Goal: Task Accomplishment & Management: Manage account settings

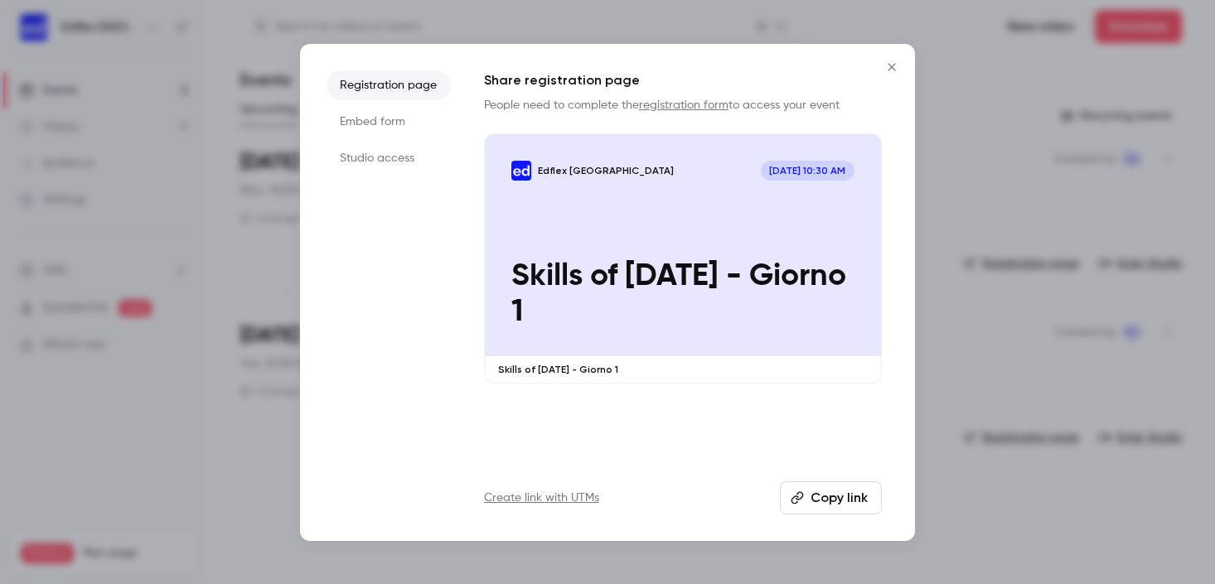
click at [886, 70] on icon "Close" at bounding box center [892, 66] width 20 height 13
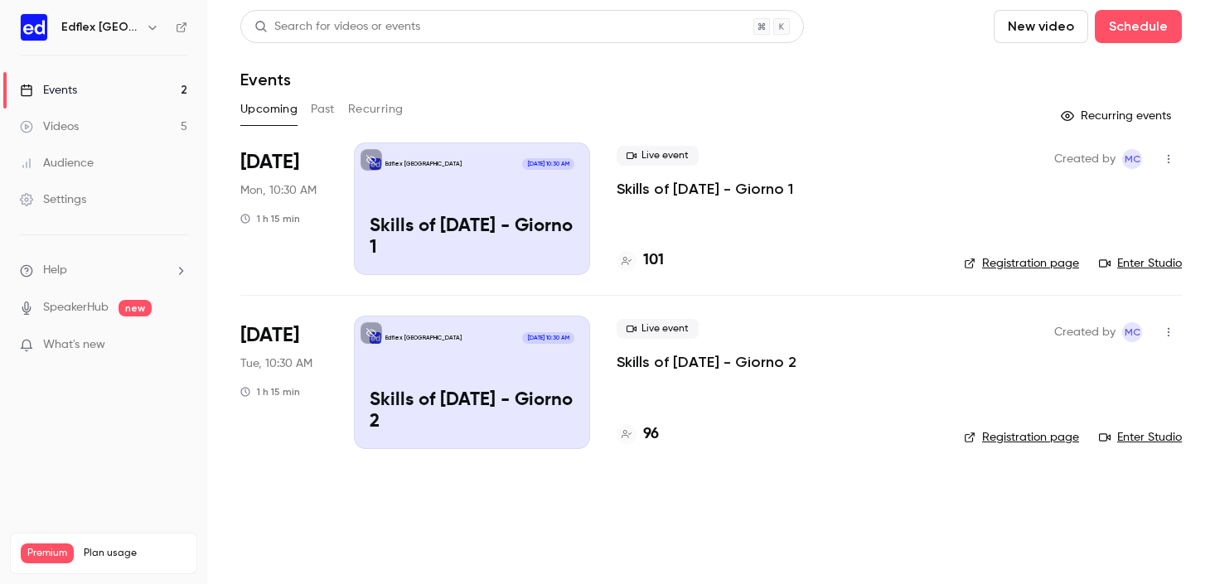
click at [89, 28] on h6 "Edflex [GEOGRAPHIC_DATA]" at bounding box center [100, 27] width 78 height 17
click at [146, 29] on icon "button" at bounding box center [152, 27] width 13 height 13
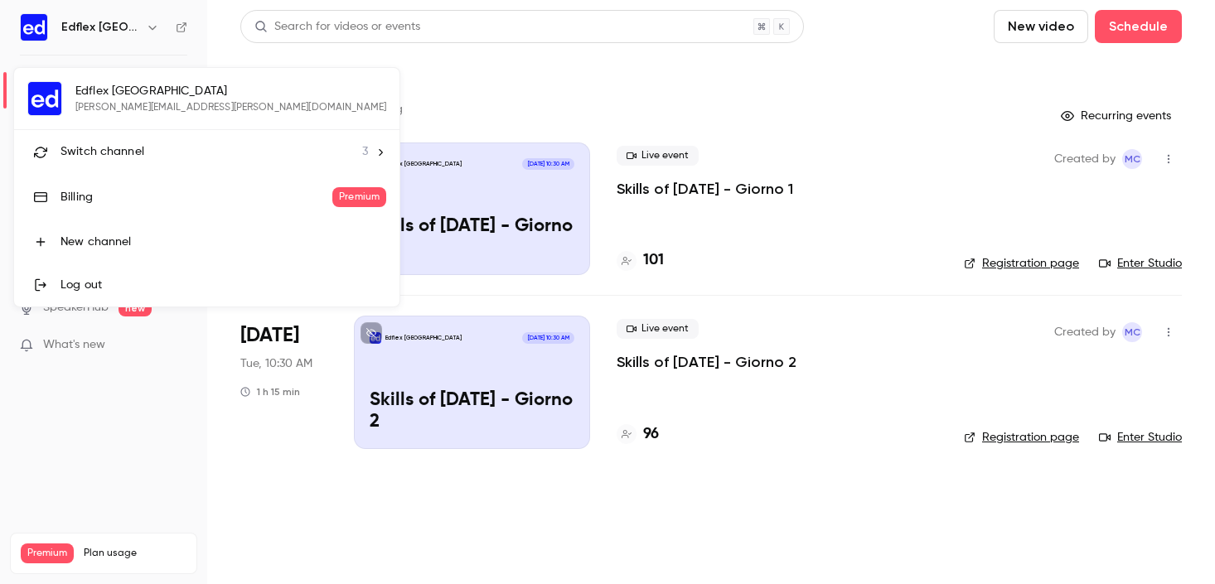
click at [950, 147] on div at bounding box center [607, 292] width 1215 height 584
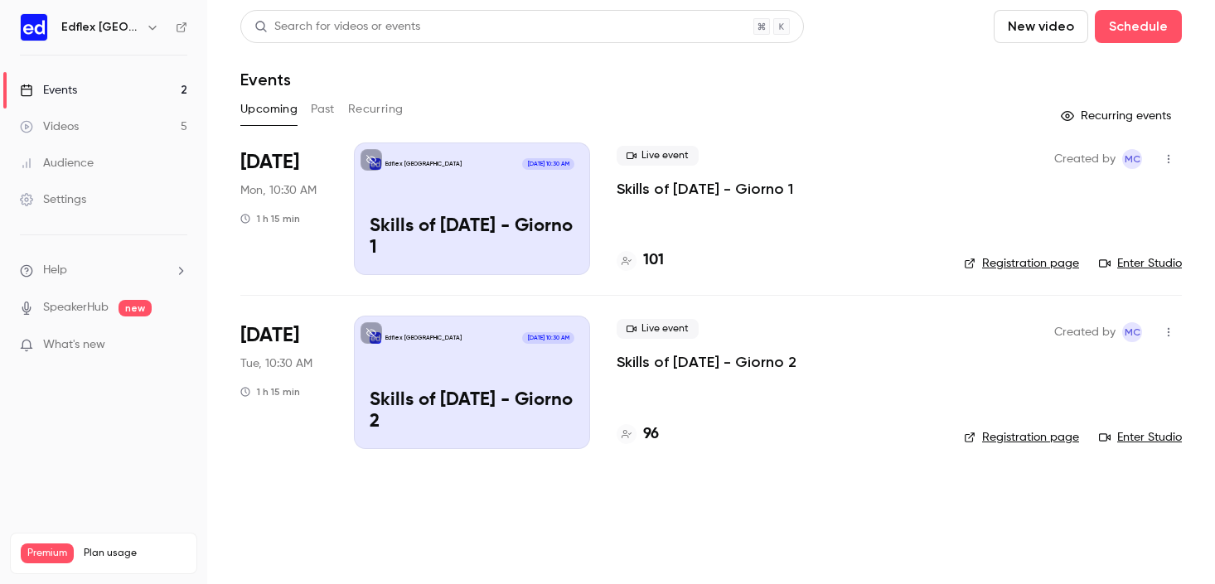
click at [1029, 24] on button "New video" at bounding box center [1040, 26] width 94 height 33
click at [774, 100] on div at bounding box center [607, 292] width 1215 height 584
click at [1162, 34] on button "Schedule" at bounding box center [1137, 26] width 87 height 33
click at [1094, 72] on div "One time event" at bounding box center [1104, 72] width 126 height 17
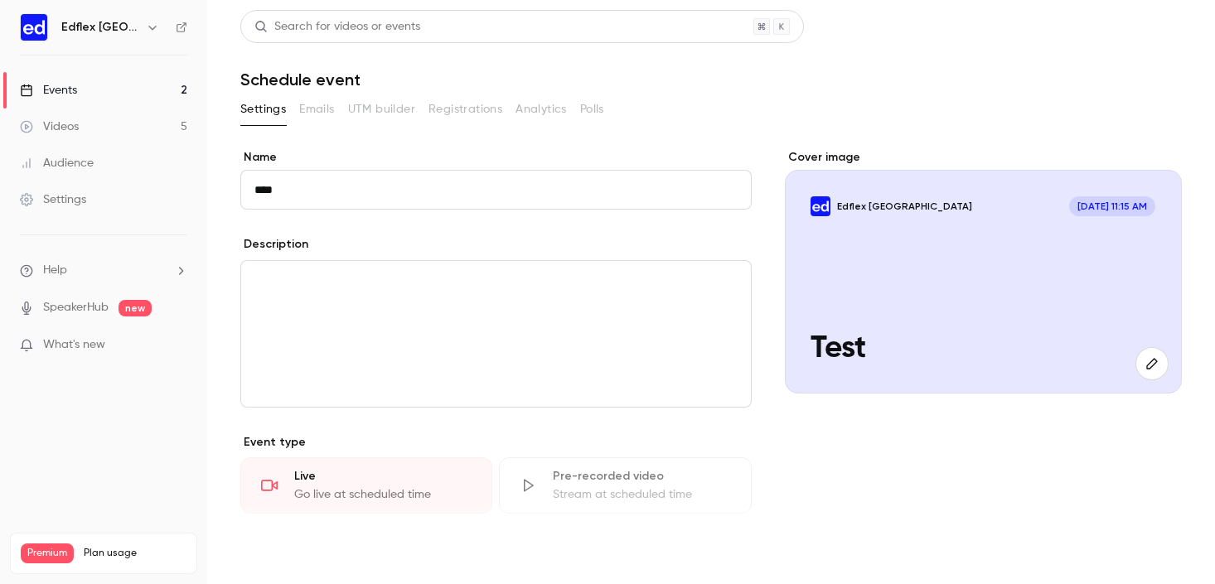
type input "****"
click at [274, 552] on button "Save" at bounding box center [270, 554] width 60 height 33
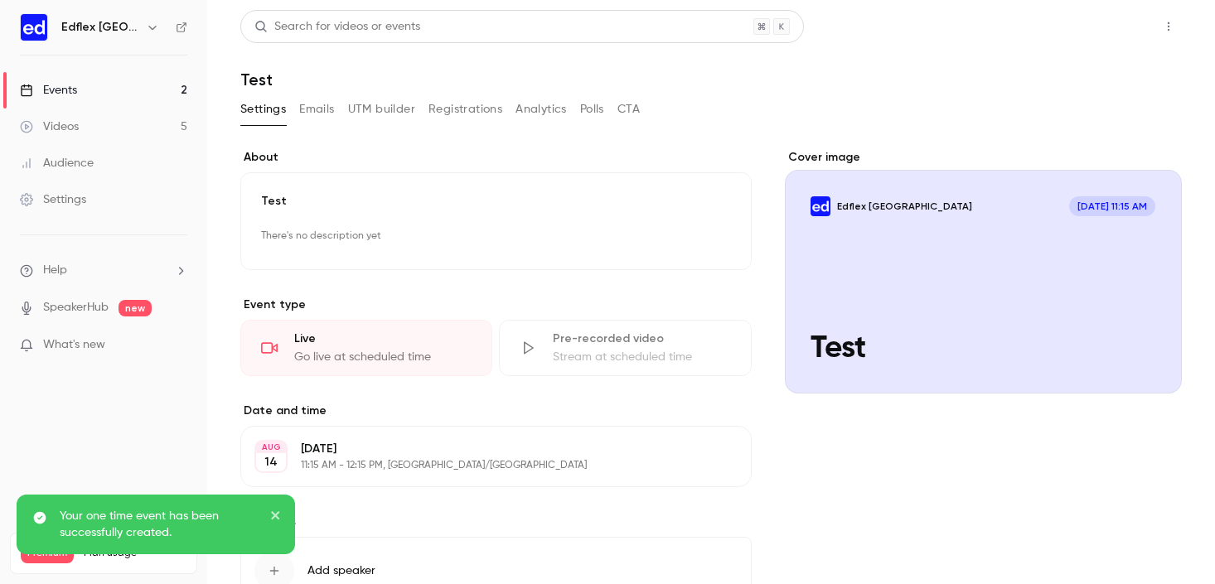
click at [1084, 32] on button "Share" at bounding box center [1108, 26] width 65 height 33
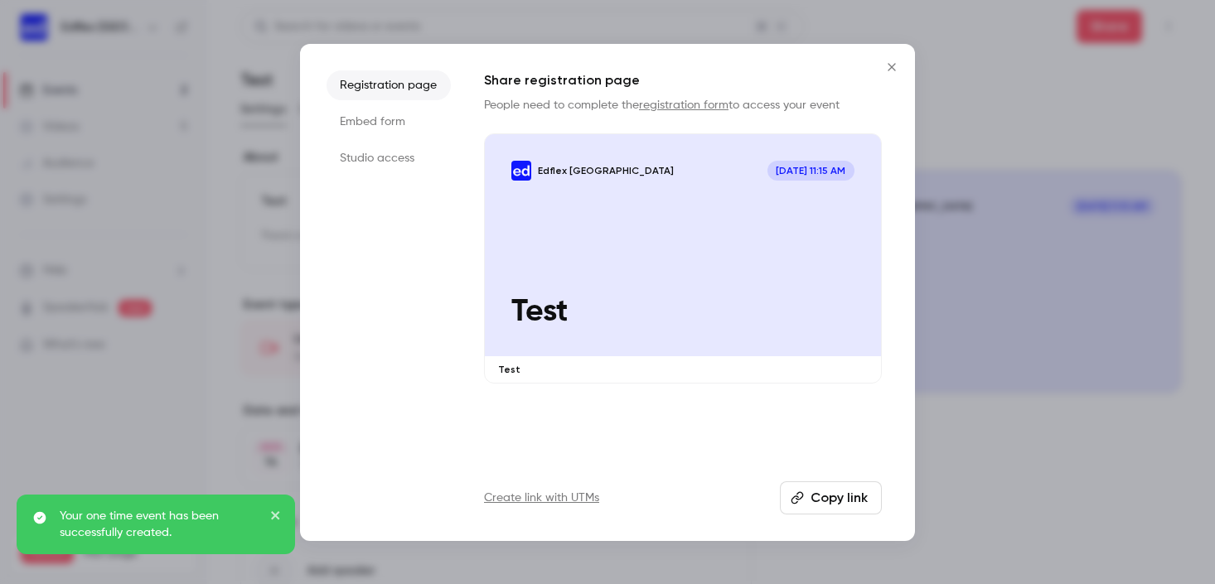
click at [836, 508] on button "Copy link" at bounding box center [831, 497] width 102 height 33
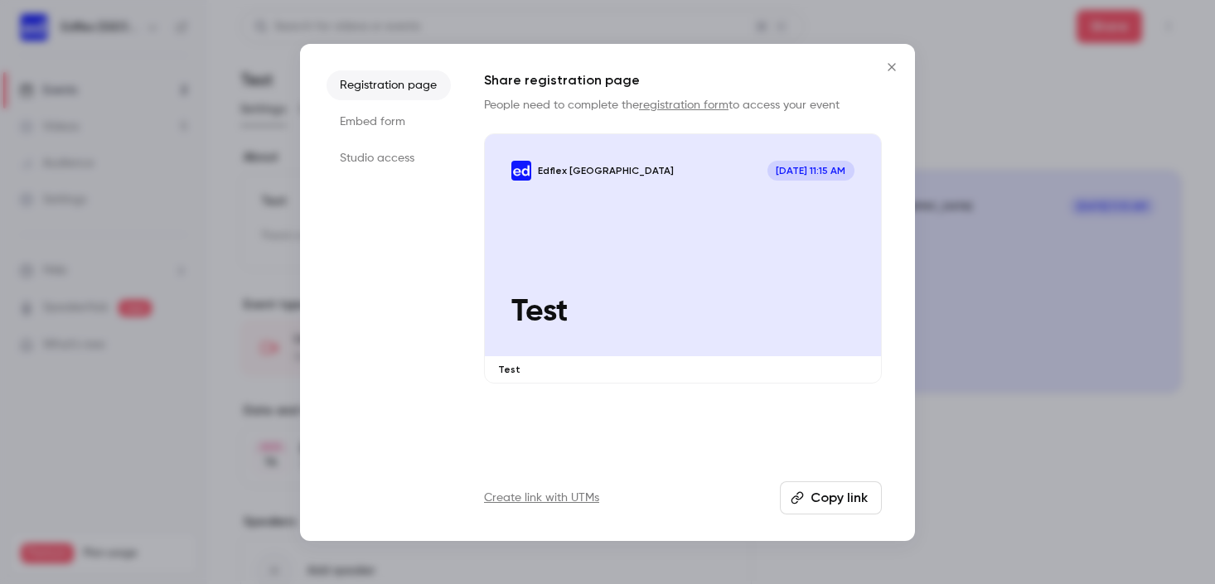
drag, startPoint x: 902, startPoint y: 64, endPoint x: 845, endPoint y: 77, distance: 58.7
click at [902, 64] on button "Close" at bounding box center [891, 67] width 33 height 33
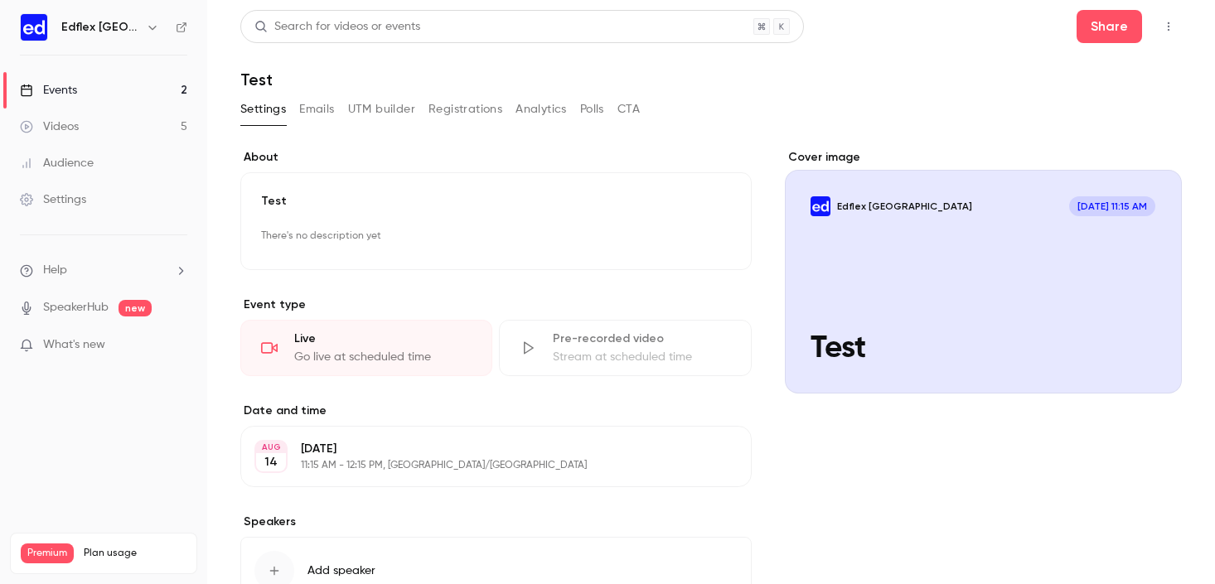
click at [80, 88] on link "Events 2" at bounding box center [103, 90] width 207 height 36
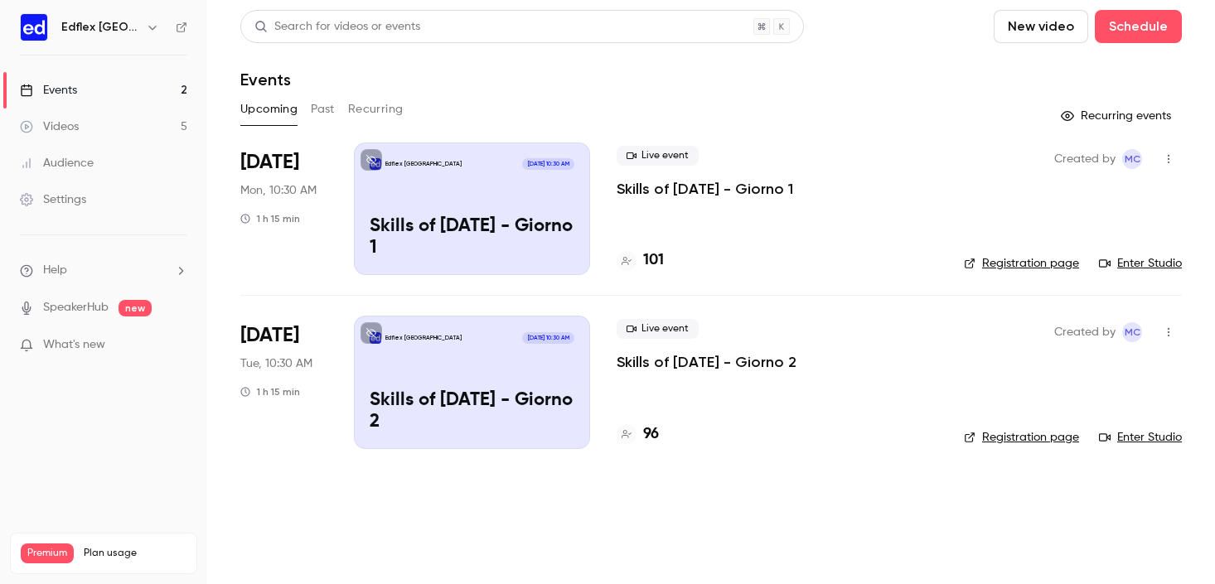
click at [332, 108] on button "Past" at bounding box center [323, 109] width 24 height 27
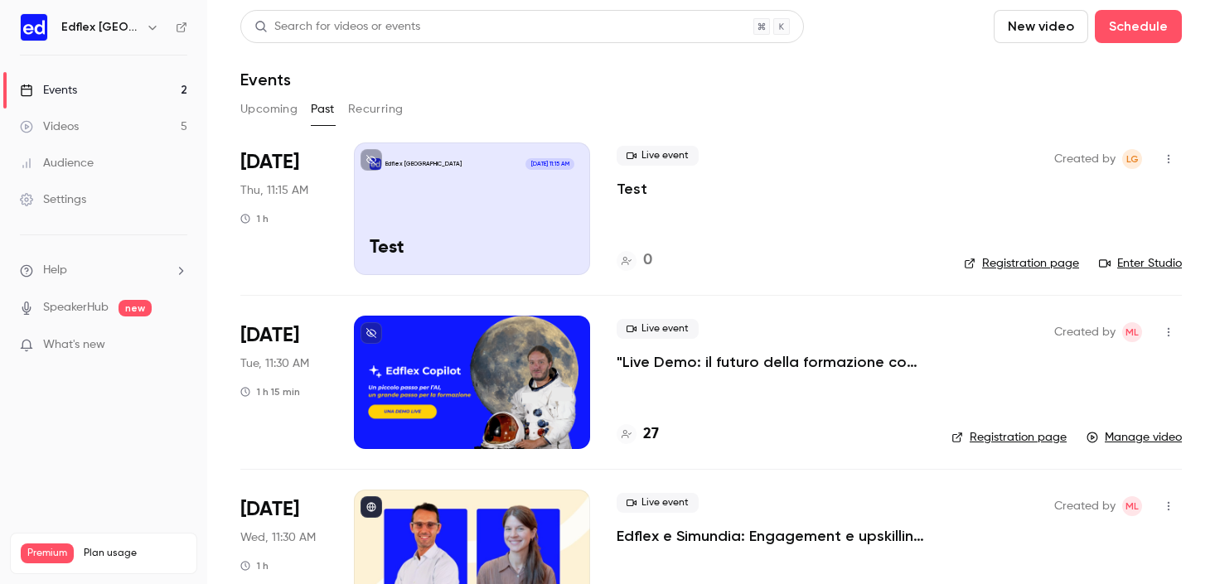
click at [1162, 162] on icon "button" at bounding box center [1168, 159] width 13 height 12
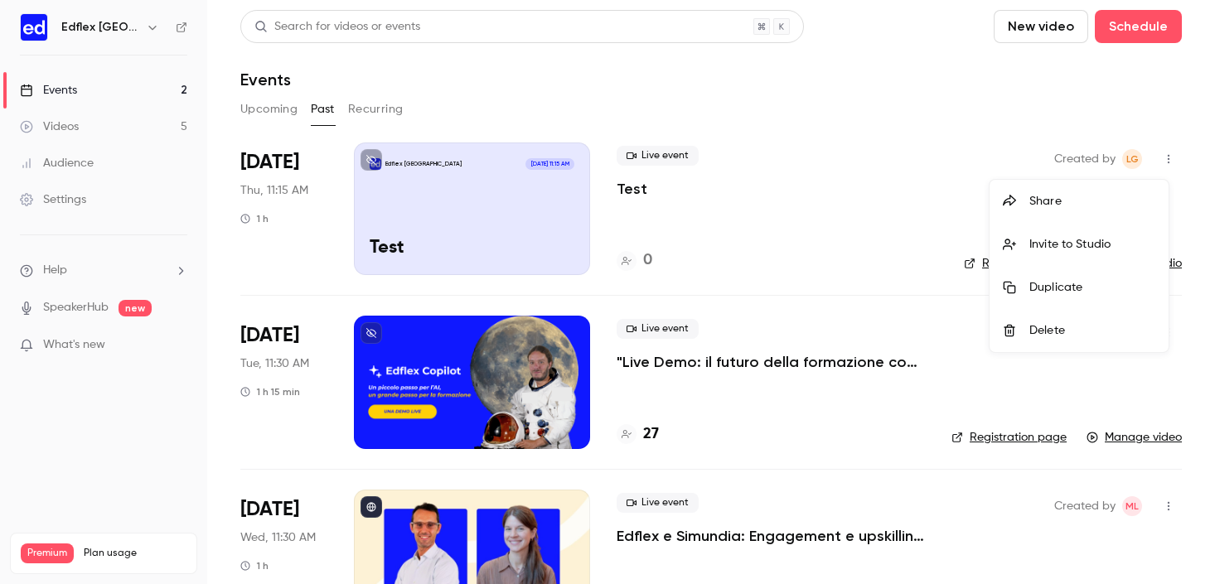
click at [1082, 329] on div "Delete" at bounding box center [1092, 330] width 126 height 17
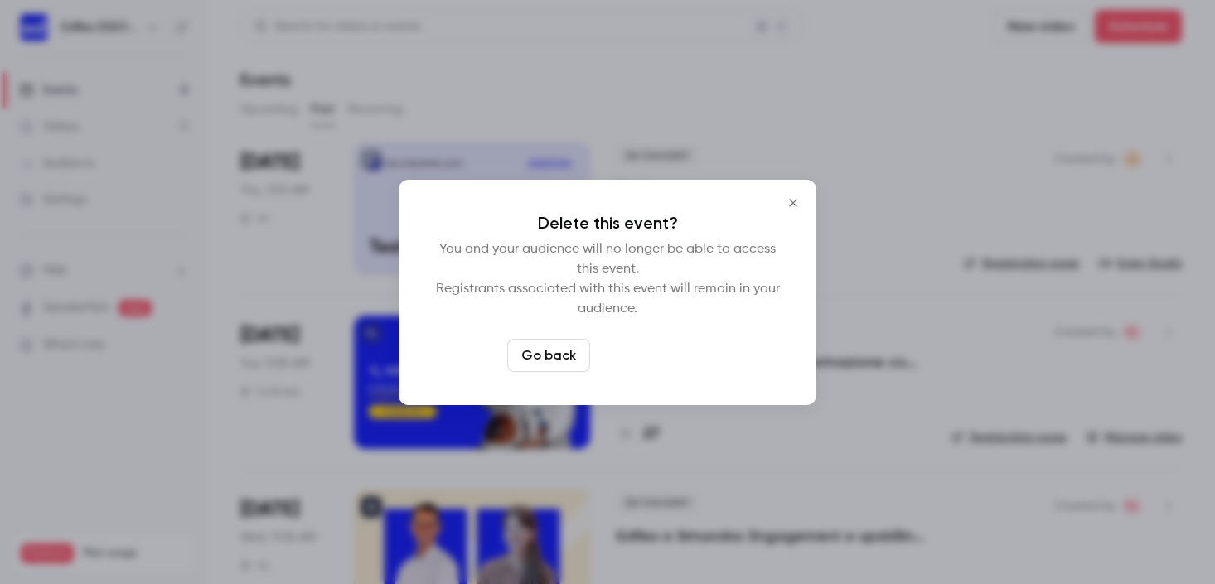
click at [634, 345] on button "Delete event" at bounding box center [652, 355] width 111 height 33
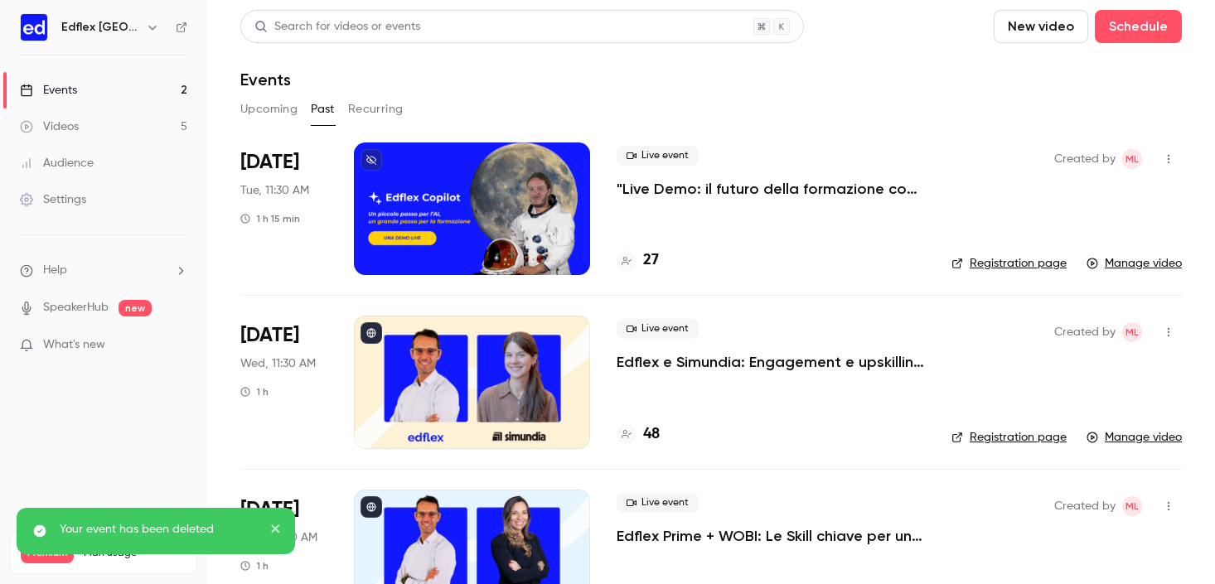
click at [146, 30] on icon "button" at bounding box center [152, 27] width 13 height 13
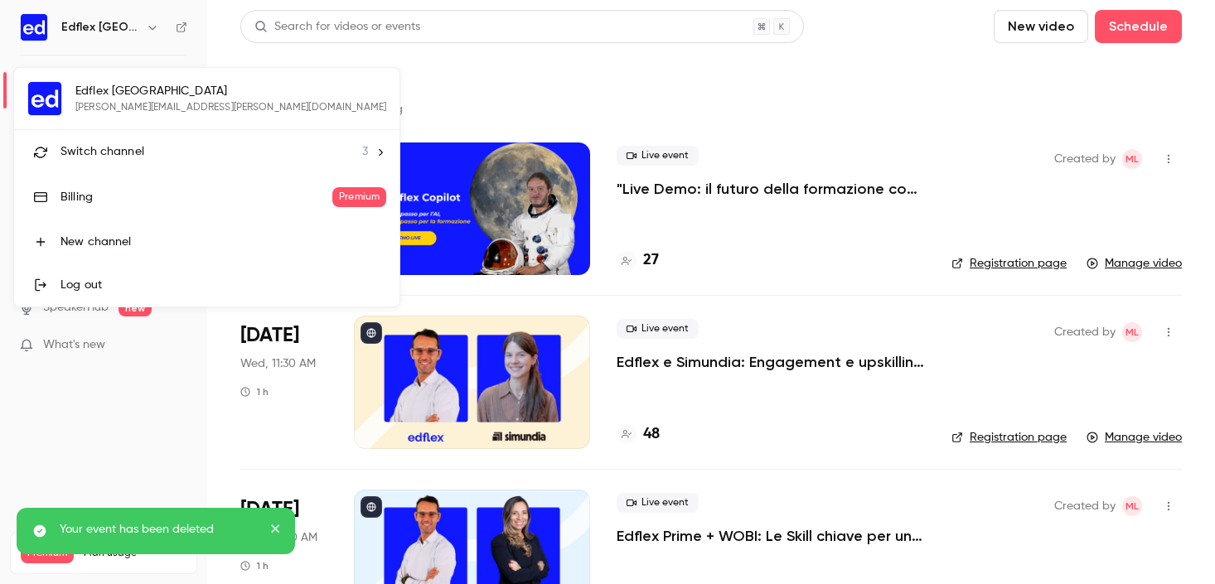
click at [115, 149] on span "Switch channel" at bounding box center [102, 151] width 84 height 17
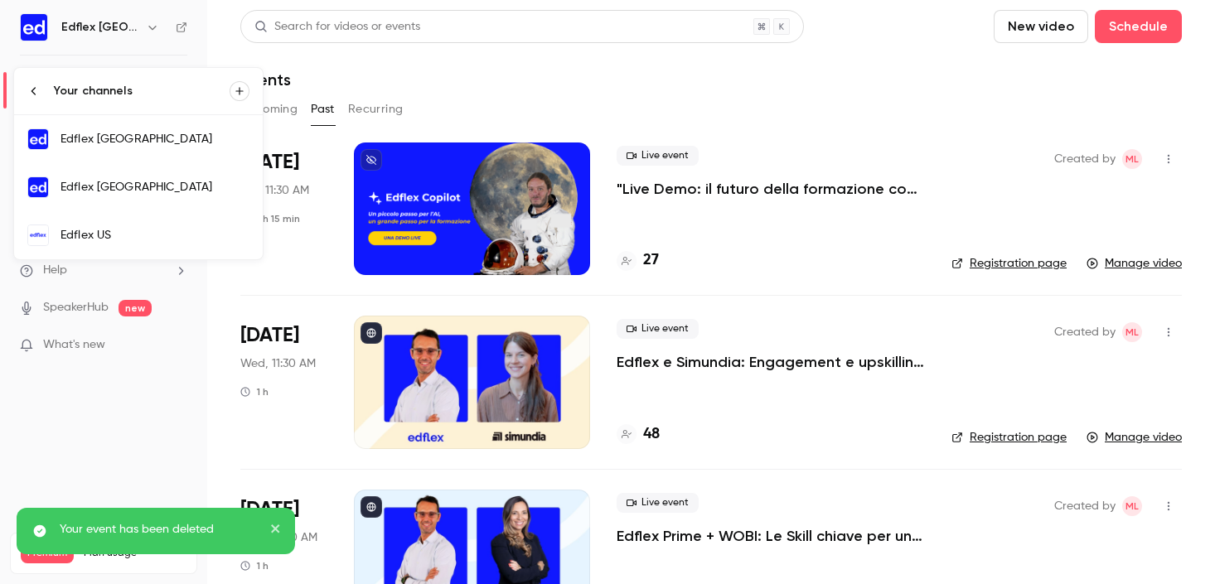
click at [133, 239] on div "Edflex US" at bounding box center [154, 235] width 189 height 17
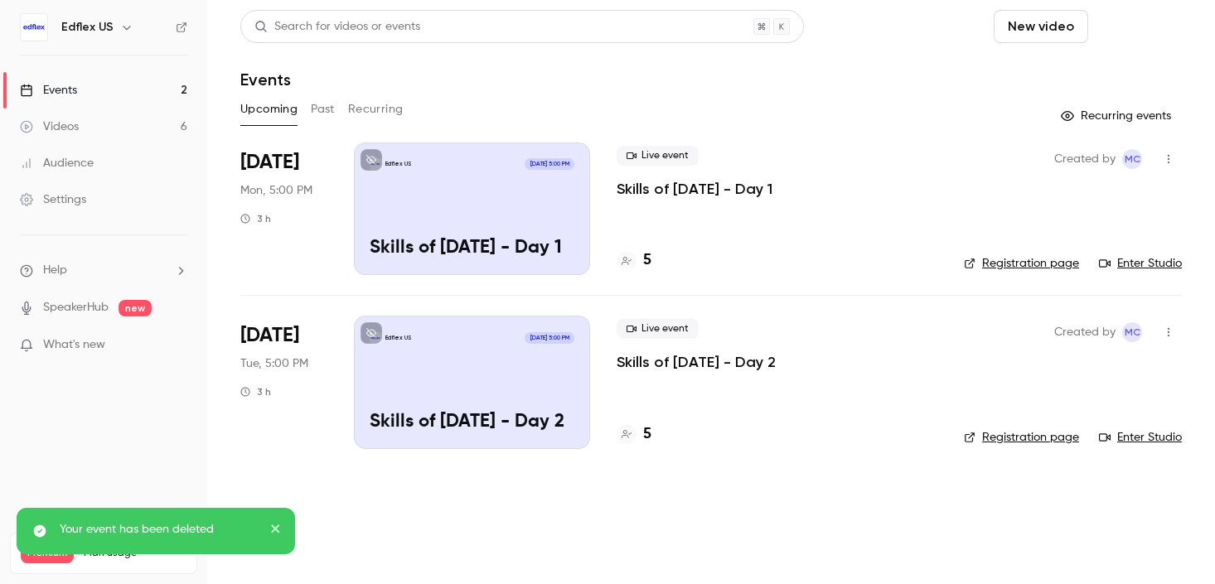
click at [1158, 33] on button "Schedule" at bounding box center [1137, 26] width 87 height 33
click at [1060, 81] on li "One time event" at bounding box center [1091, 72] width 179 height 43
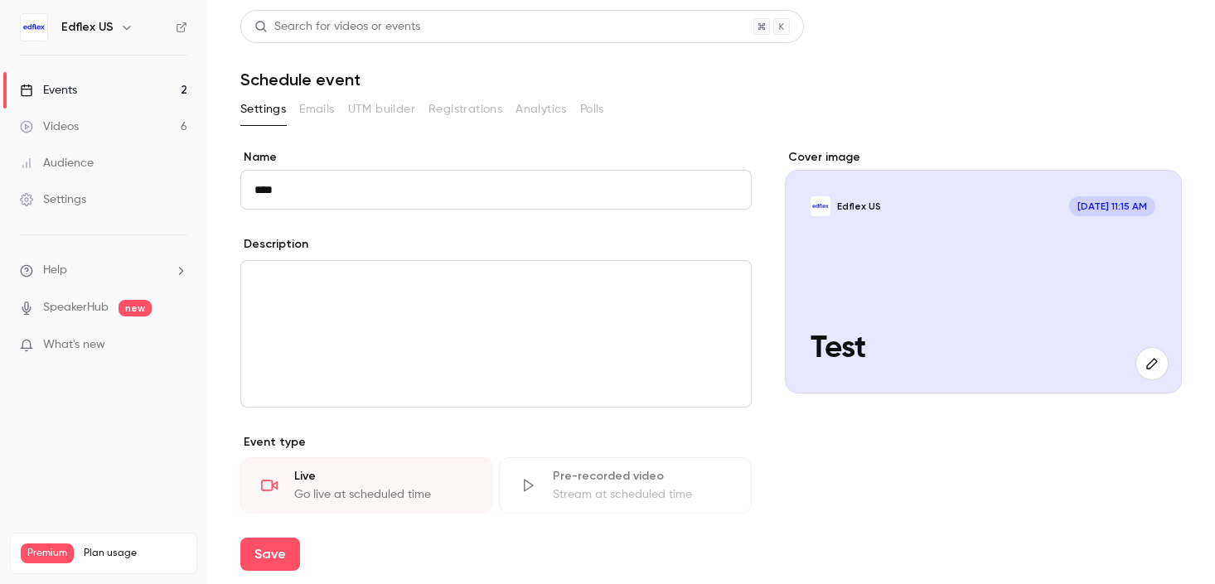
type input "****"
click at [558, 143] on section "**********" at bounding box center [710, 504] width 941 height 817
click at [275, 557] on button "Save" at bounding box center [270, 554] width 60 height 33
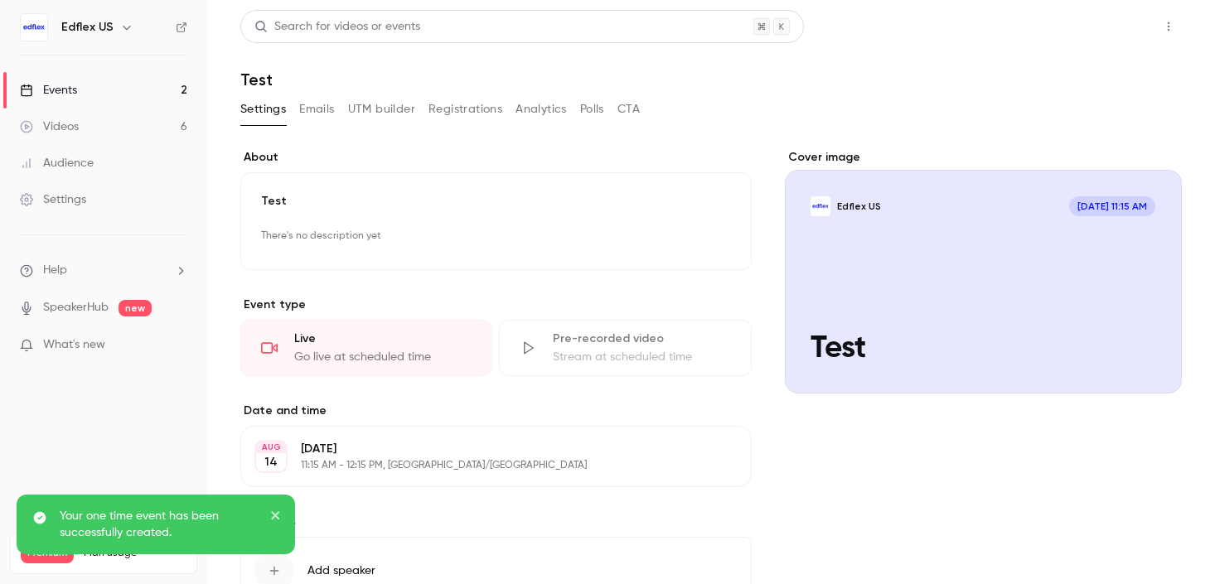
click at [1101, 23] on button "Share" at bounding box center [1108, 26] width 65 height 33
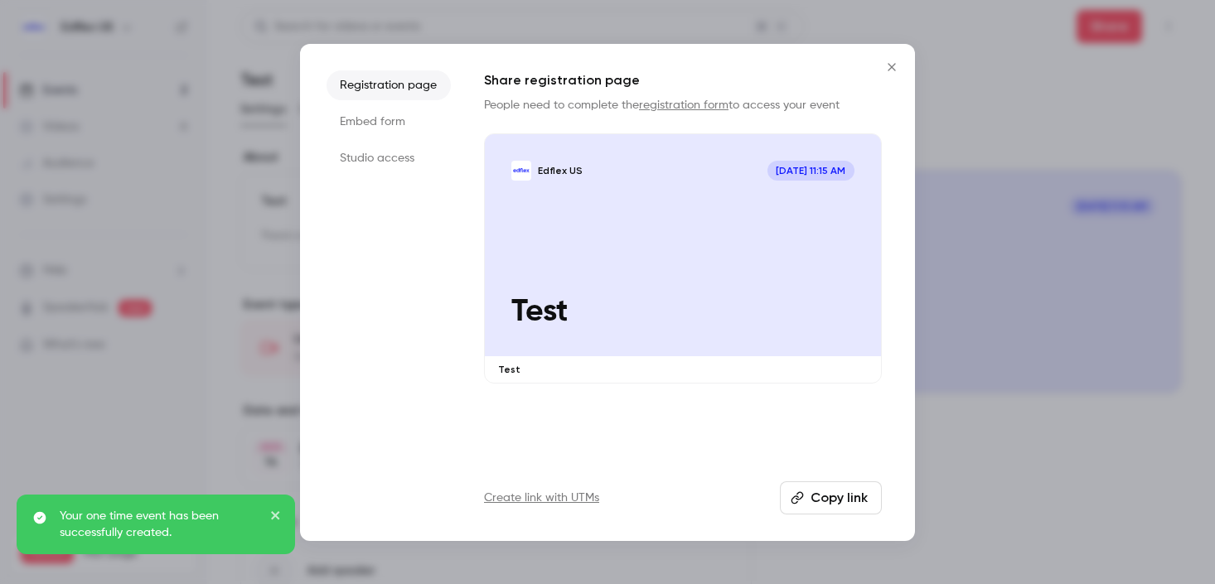
click at [841, 499] on button "Copy link" at bounding box center [831, 497] width 102 height 33
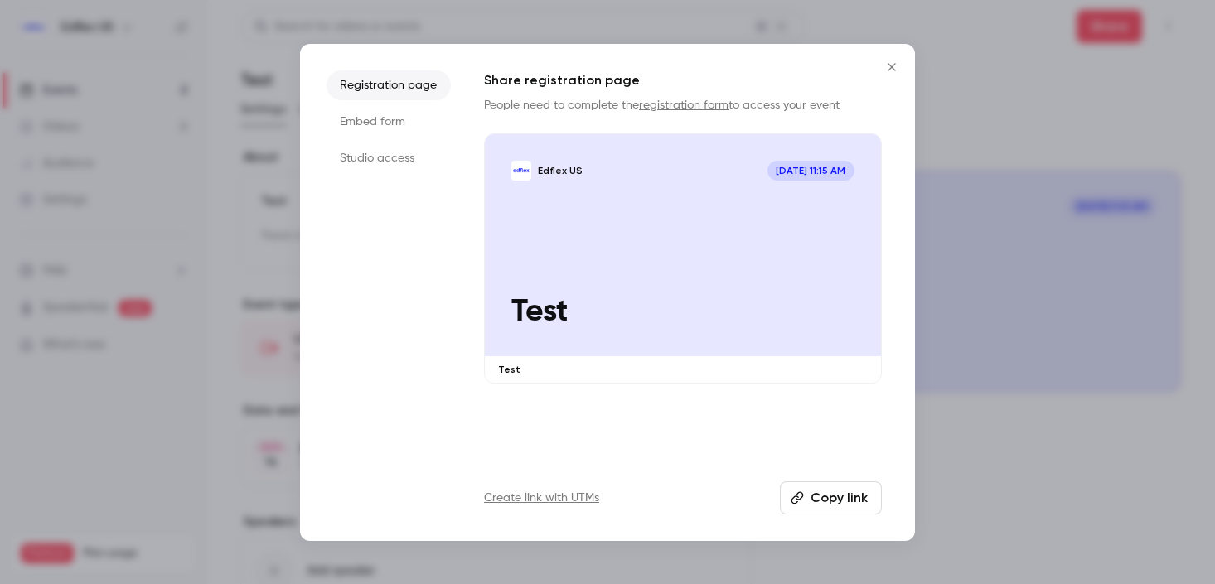
click at [828, 497] on button "Copy link" at bounding box center [831, 497] width 102 height 33
click at [851, 503] on button "Copy link" at bounding box center [831, 497] width 102 height 33
click at [896, 57] on button "Close" at bounding box center [891, 67] width 33 height 33
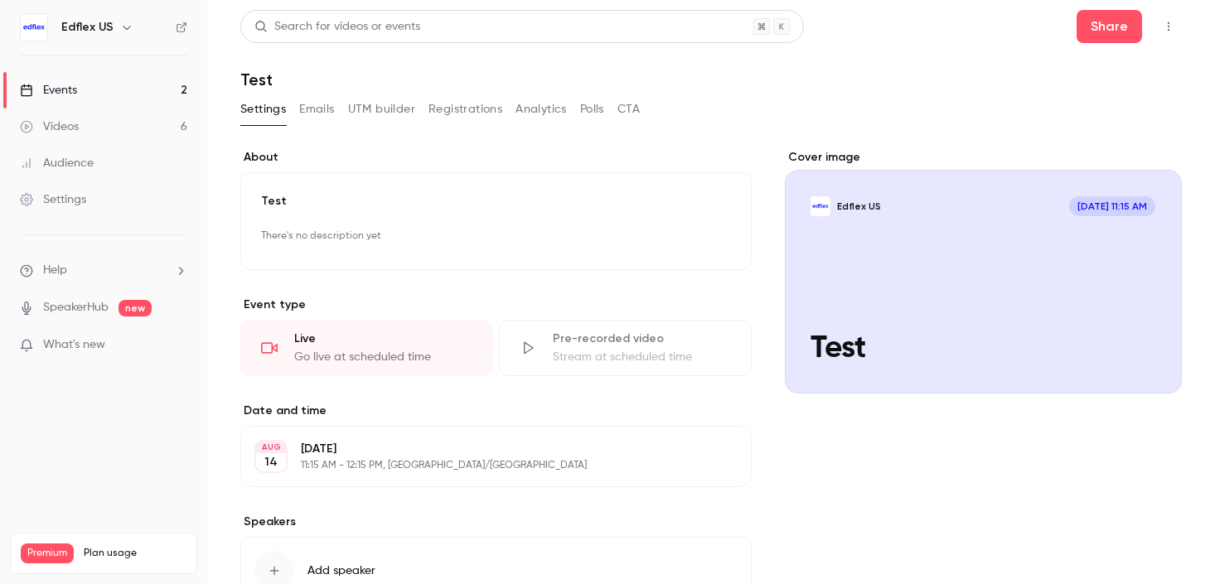
click at [124, 79] on link "Events 2" at bounding box center [103, 90] width 207 height 36
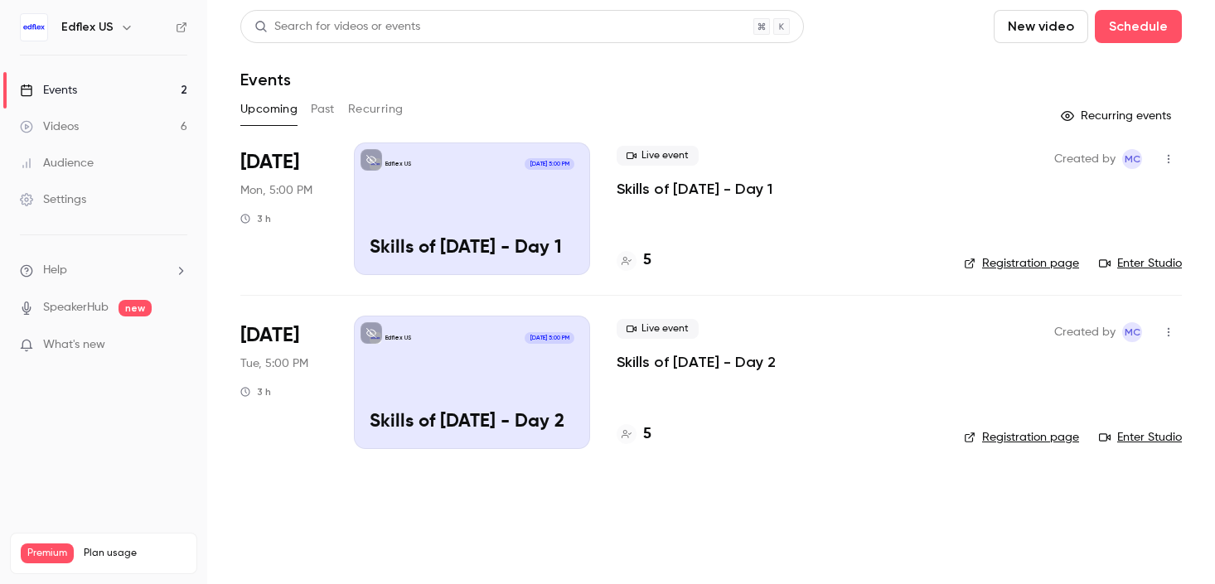
click at [315, 114] on button "Past" at bounding box center [323, 109] width 24 height 27
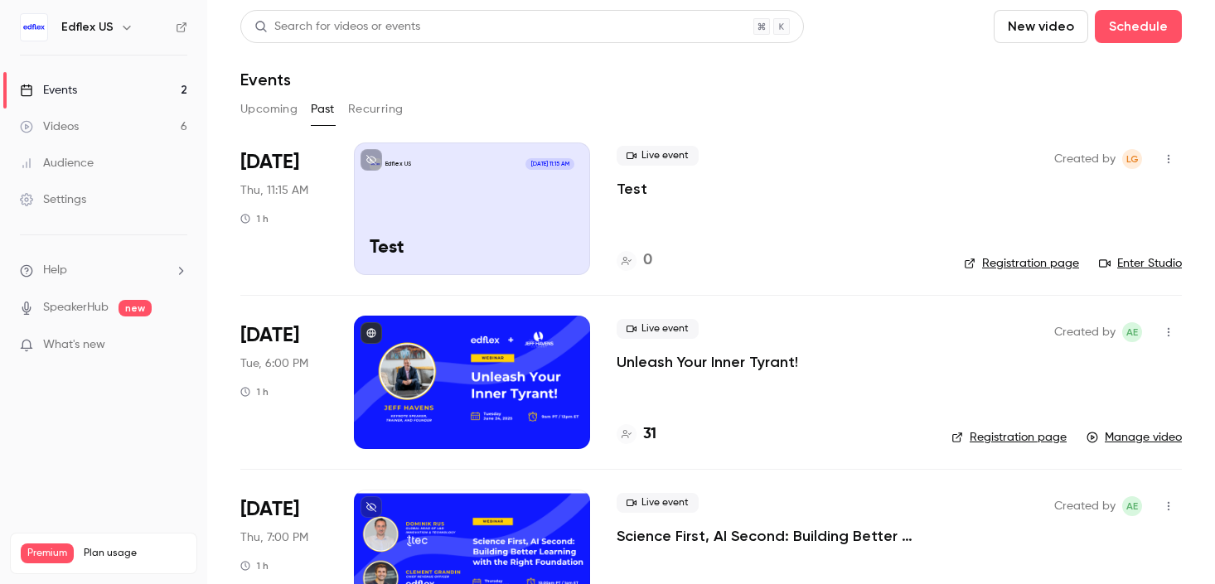
click at [1156, 165] on button "button" at bounding box center [1168, 159] width 27 height 27
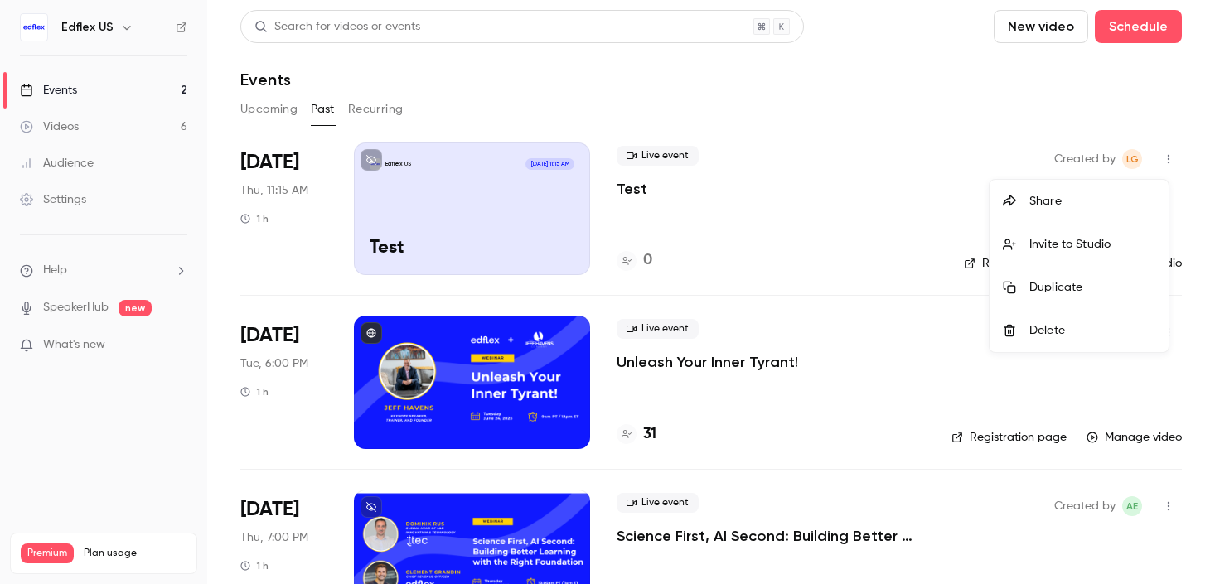
click at [1073, 331] on div "Delete" at bounding box center [1092, 330] width 126 height 17
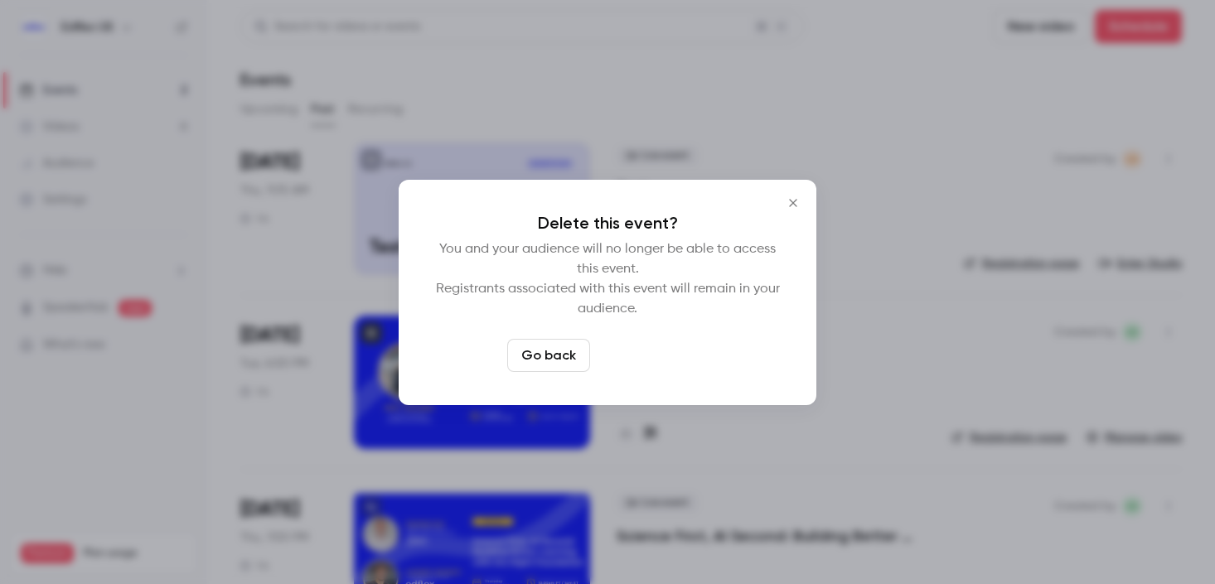
click at [679, 346] on button "Delete event" at bounding box center [652, 355] width 111 height 33
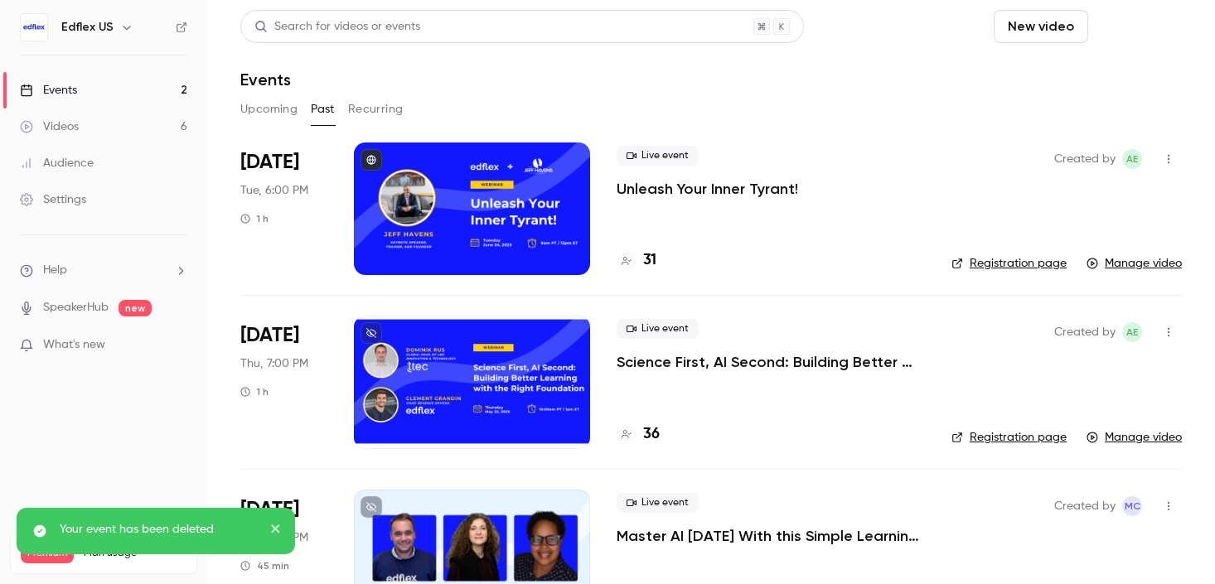
click at [1122, 31] on button "Schedule" at bounding box center [1137, 26] width 87 height 33
click at [1056, 78] on div "One time event" at bounding box center [1092, 72] width 126 height 17
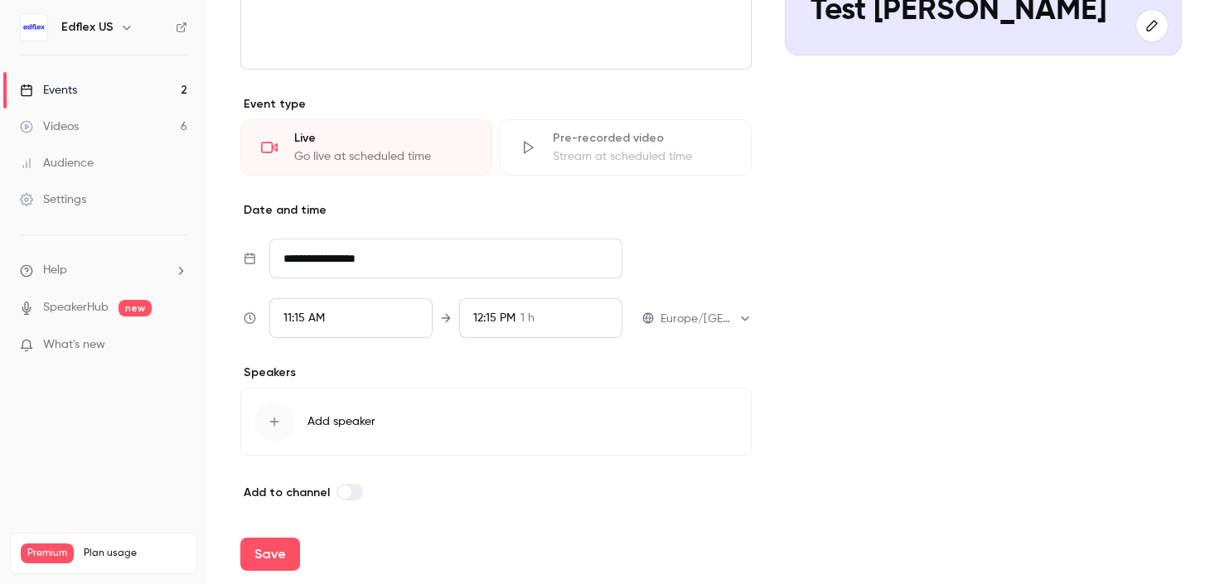
scroll to position [342, 0]
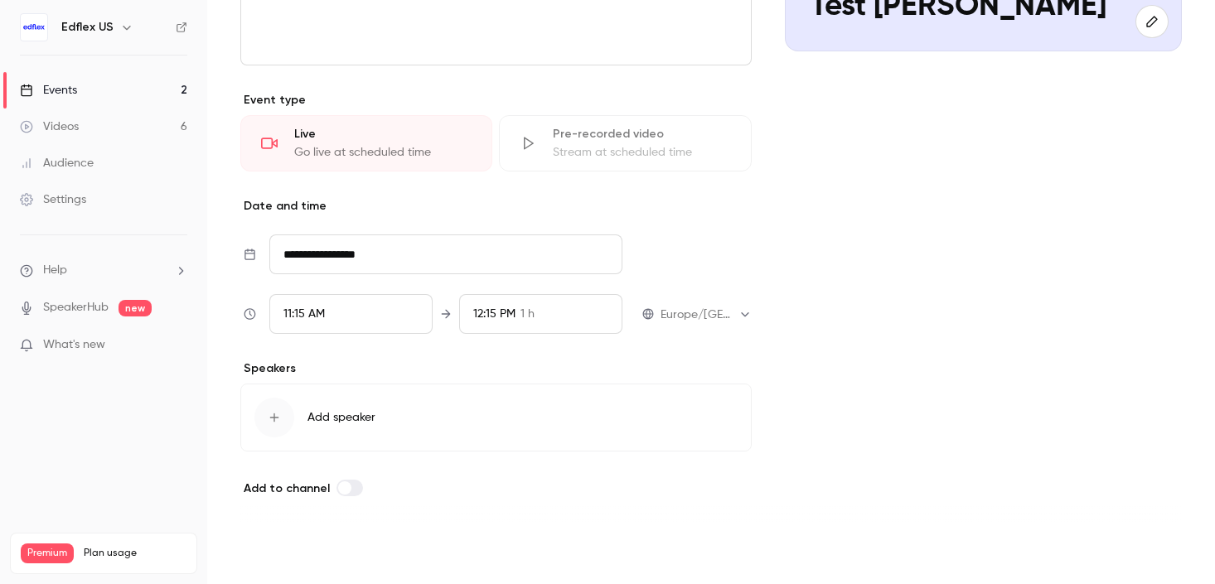
type input "**********"
click at [278, 550] on button "Save" at bounding box center [270, 554] width 60 height 33
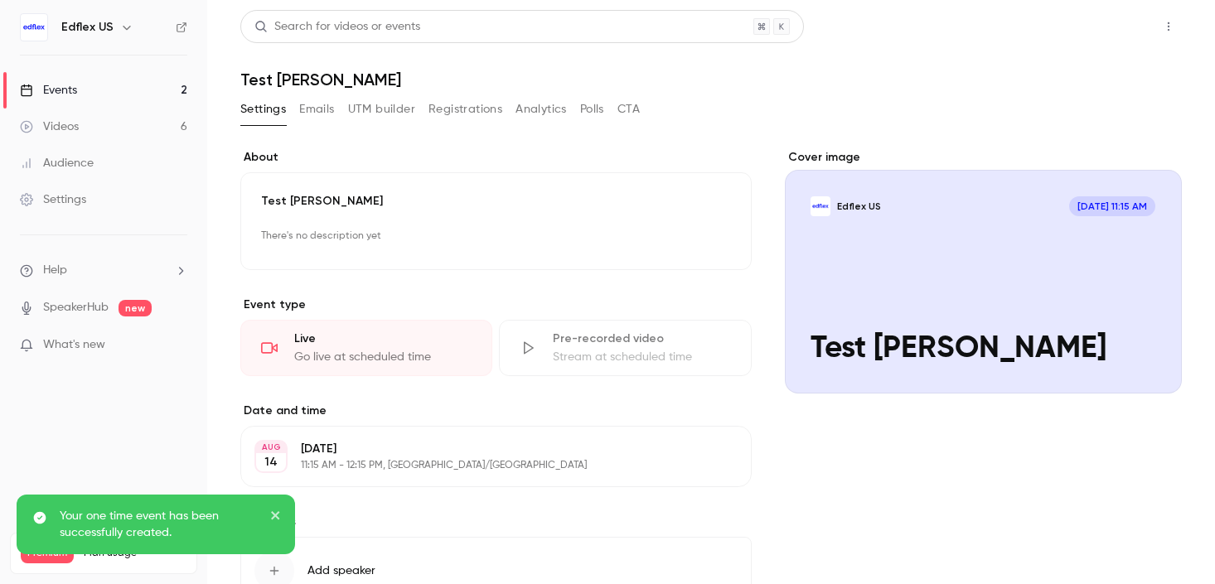
click at [1084, 27] on button "Share" at bounding box center [1108, 26] width 65 height 33
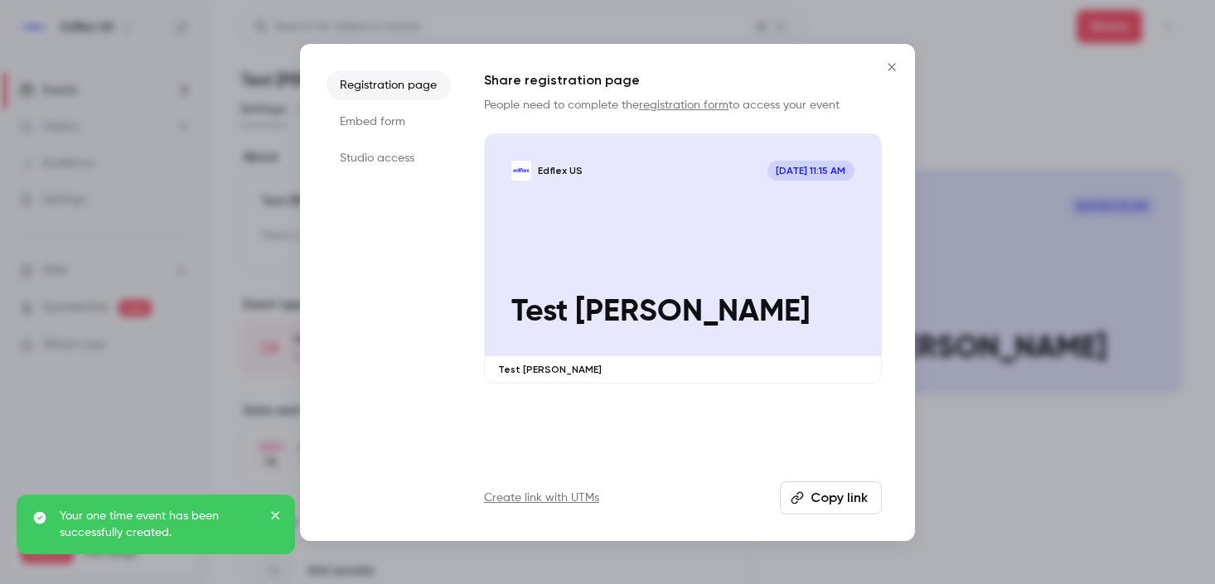
click at [807, 498] on button "Copy link" at bounding box center [831, 497] width 102 height 33
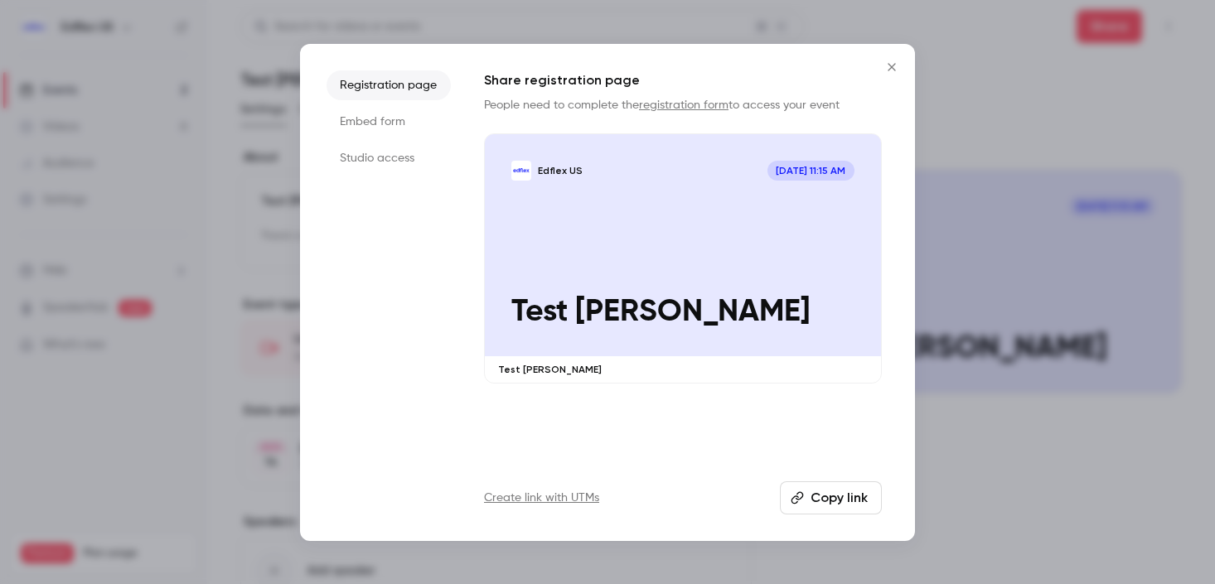
click at [901, 64] on button "Close" at bounding box center [891, 67] width 33 height 33
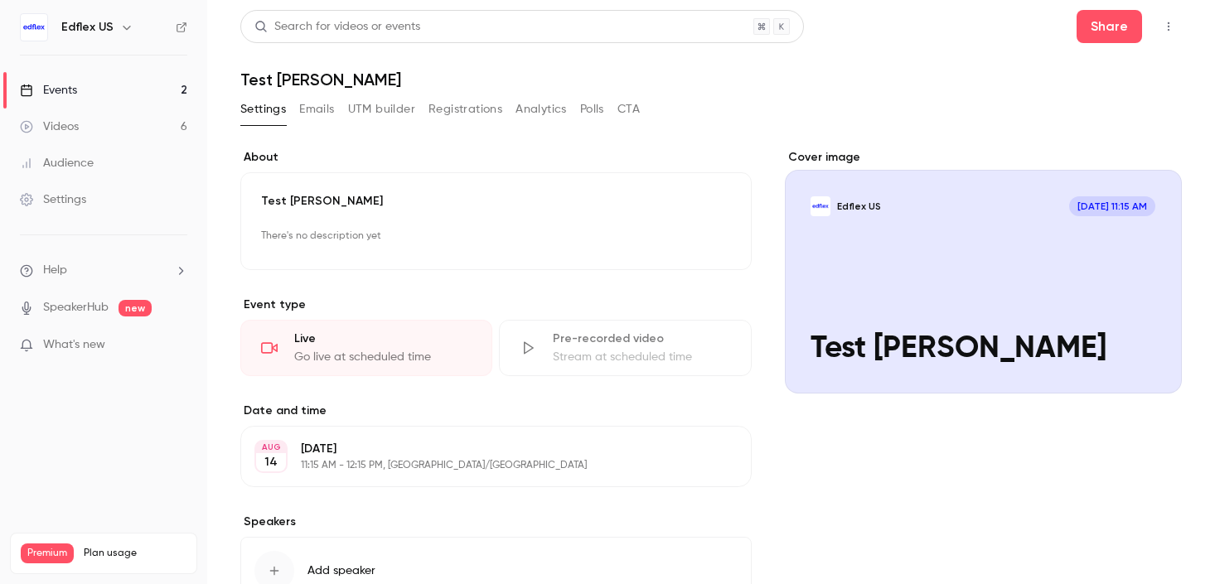
click at [76, 83] on div "Events" at bounding box center [48, 90] width 57 height 17
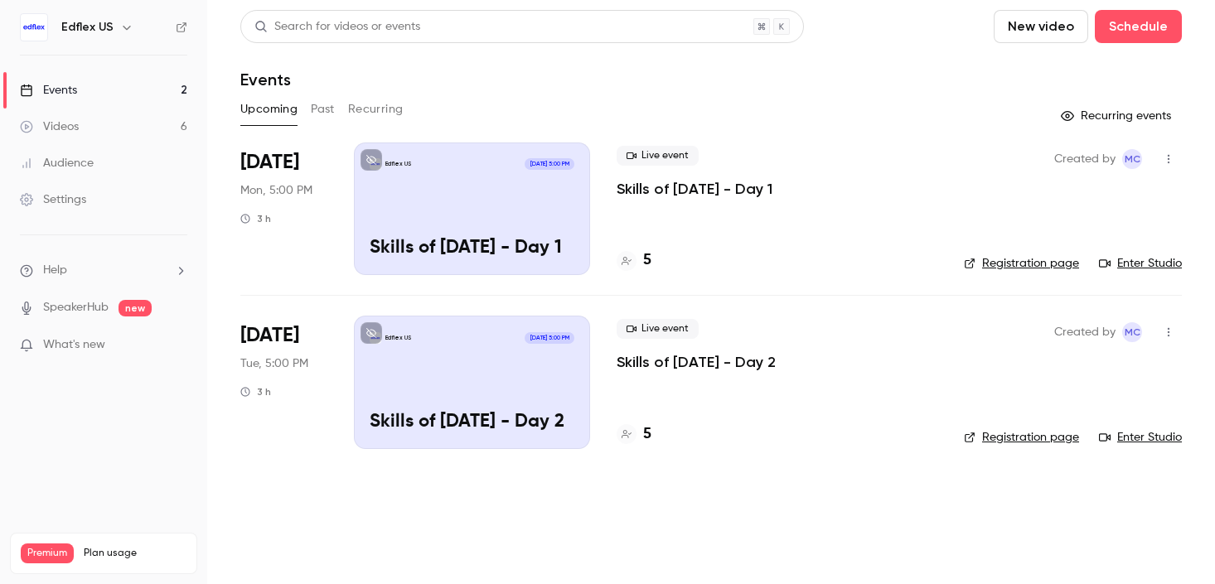
click at [371, 104] on button "Recurring" at bounding box center [376, 109] width 56 height 27
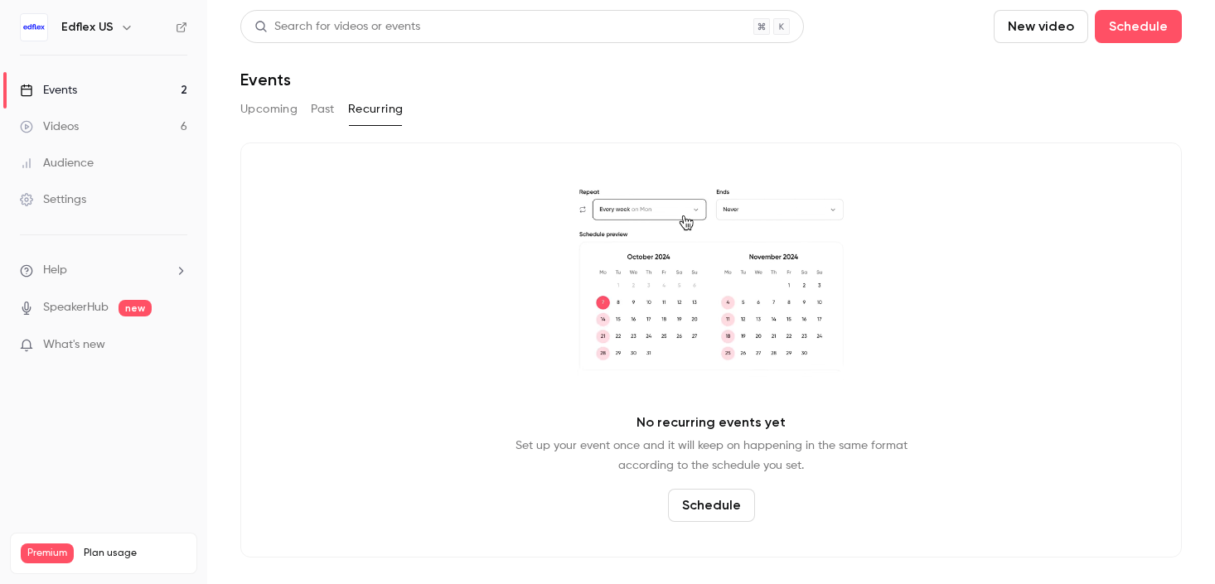
click at [327, 117] on button "Past" at bounding box center [323, 109] width 24 height 27
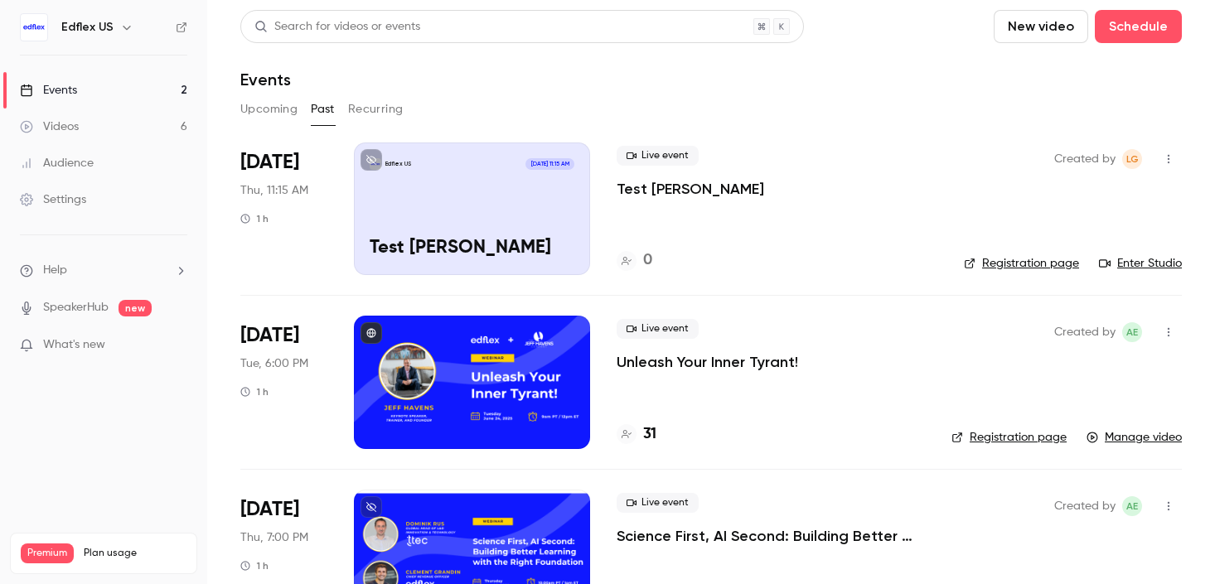
click at [1162, 162] on icon "button" at bounding box center [1168, 159] width 13 height 12
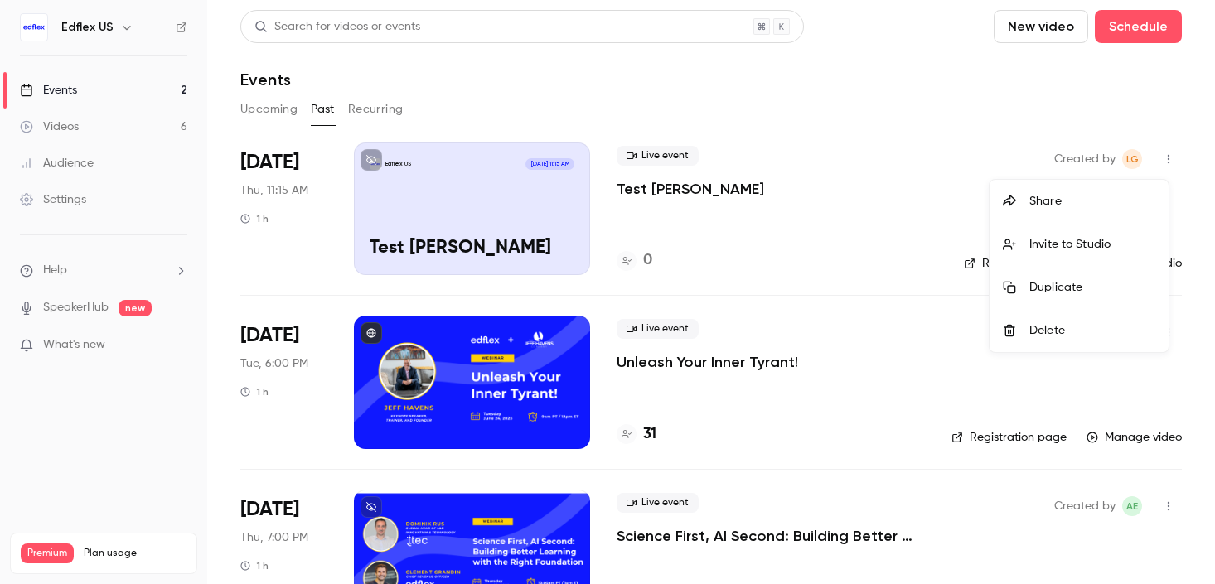
click at [1049, 330] on div "Delete" at bounding box center [1092, 330] width 126 height 17
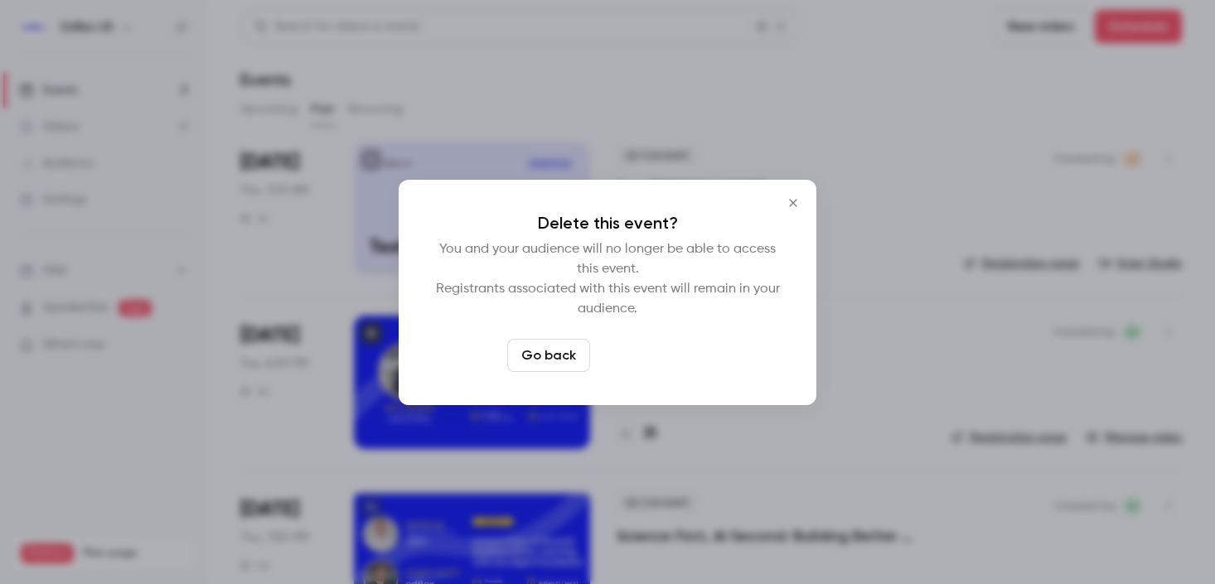
click at [649, 350] on button "Delete event" at bounding box center [652, 355] width 111 height 33
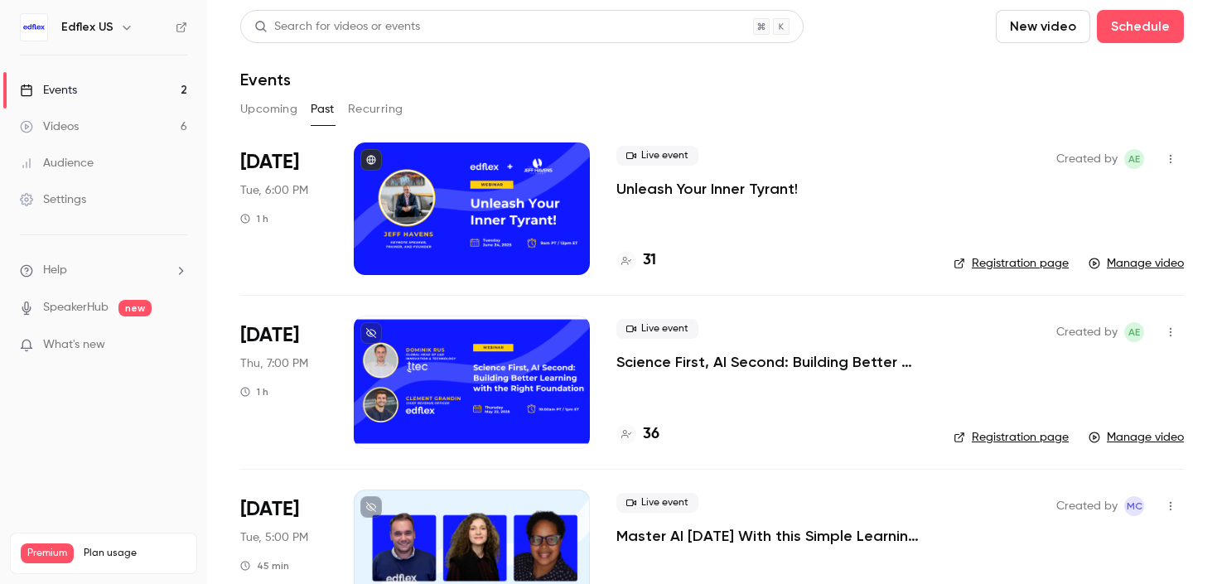
click at [332, 120] on button "Past" at bounding box center [323, 109] width 24 height 27
click at [128, 31] on icon "button" at bounding box center [126, 27] width 13 height 13
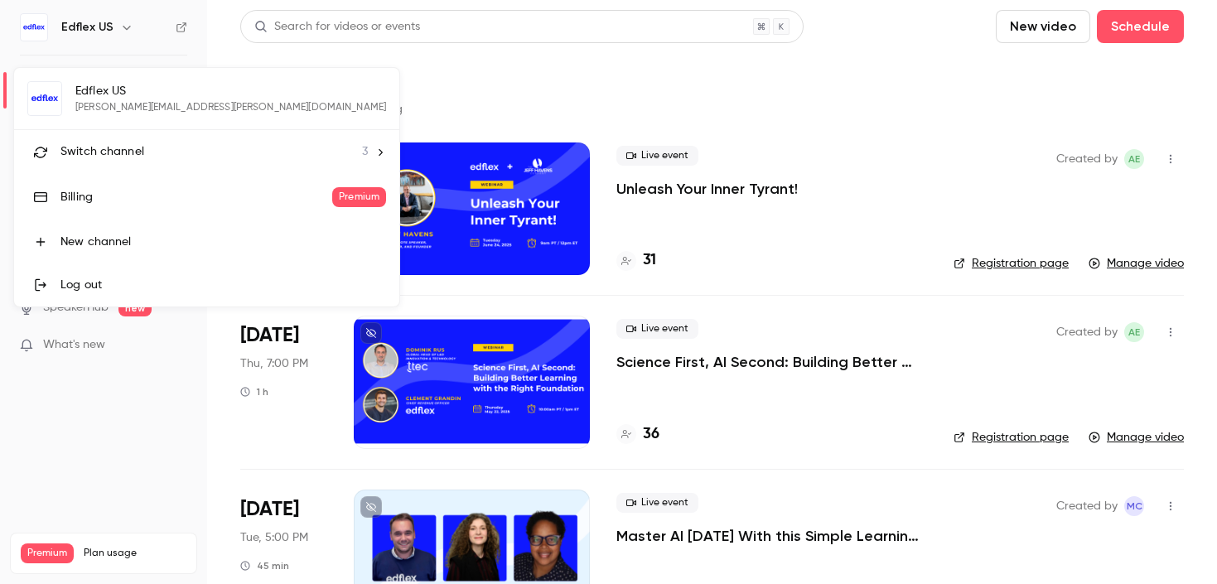
click at [93, 101] on div "Edflex US laura.giacomuzzi@edflex.com Switch channel 3 Billing Premium New chan…" at bounding box center [206, 187] width 385 height 239
click at [115, 162] on li "Switch channel 3" at bounding box center [206, 152] width 385 height 44
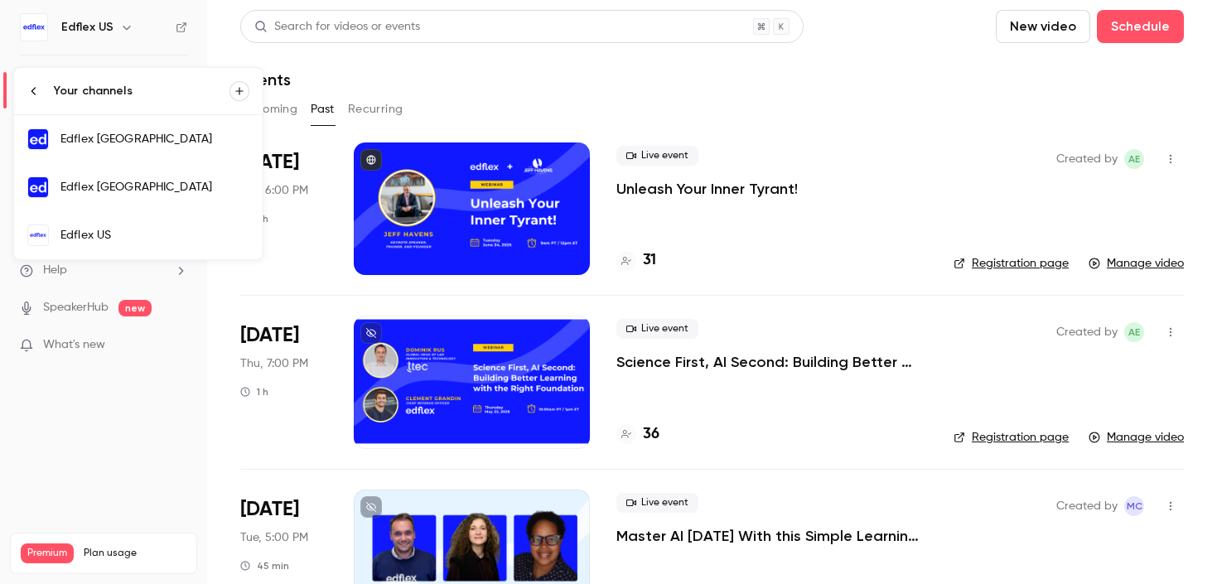
click at [113, 138] on div "Edflex [GEOGRAPHIC_DATA]" at bounding box center [154, 139] width 189 height 17
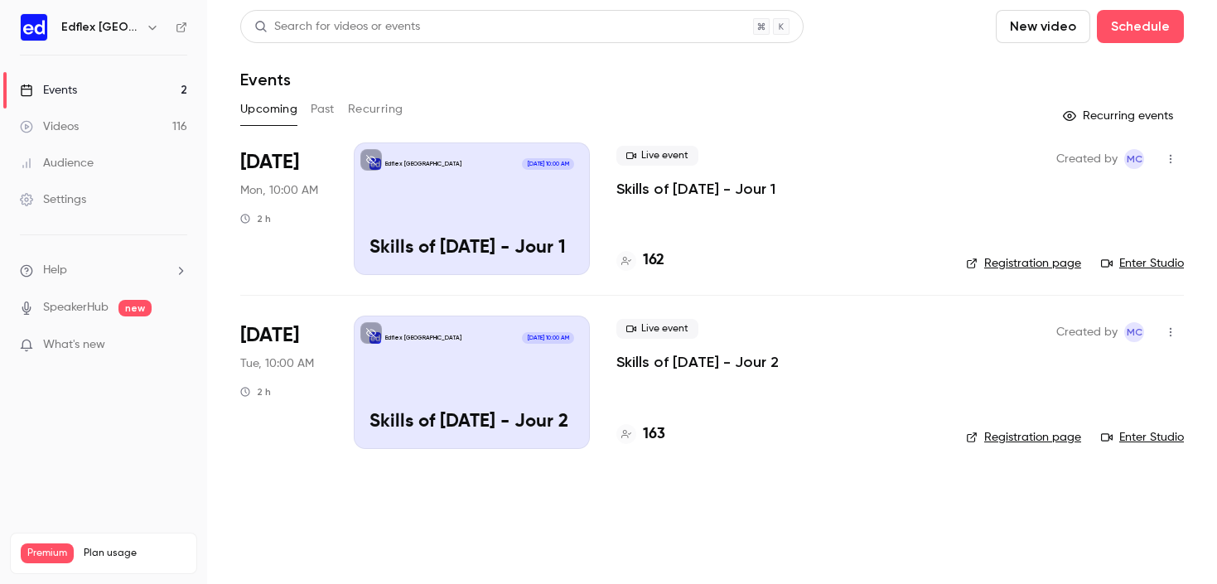
click at [1162, 157] on button "button" at bounding box center [1170, 159] width 27 height 27
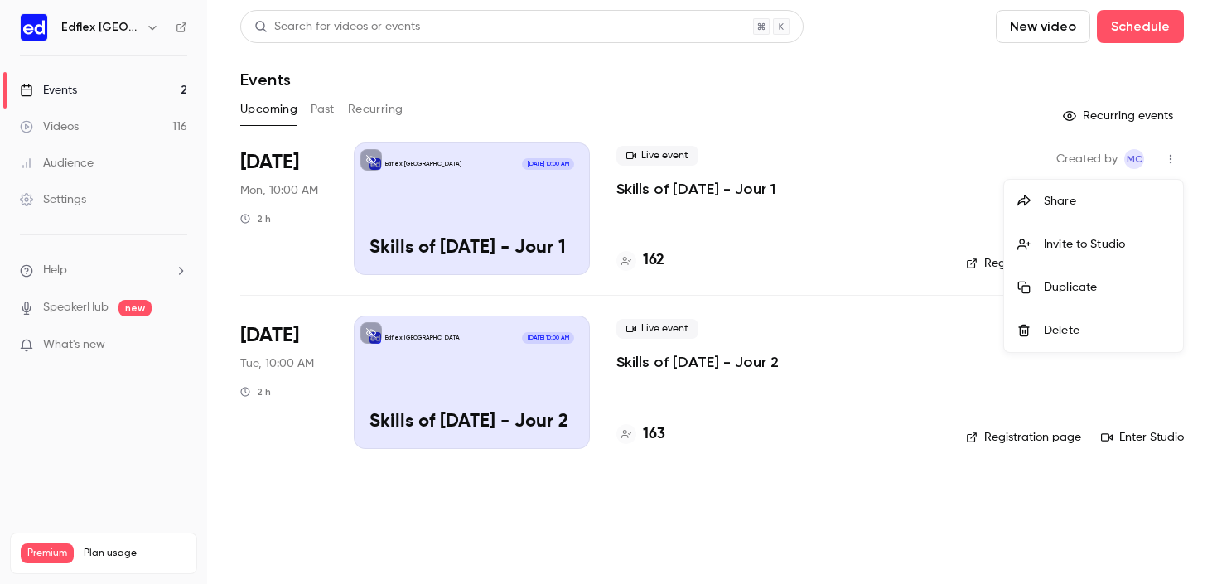
click at [1078, 200] on div "Share" at bounding box center [1107, 201] width 126 height 17
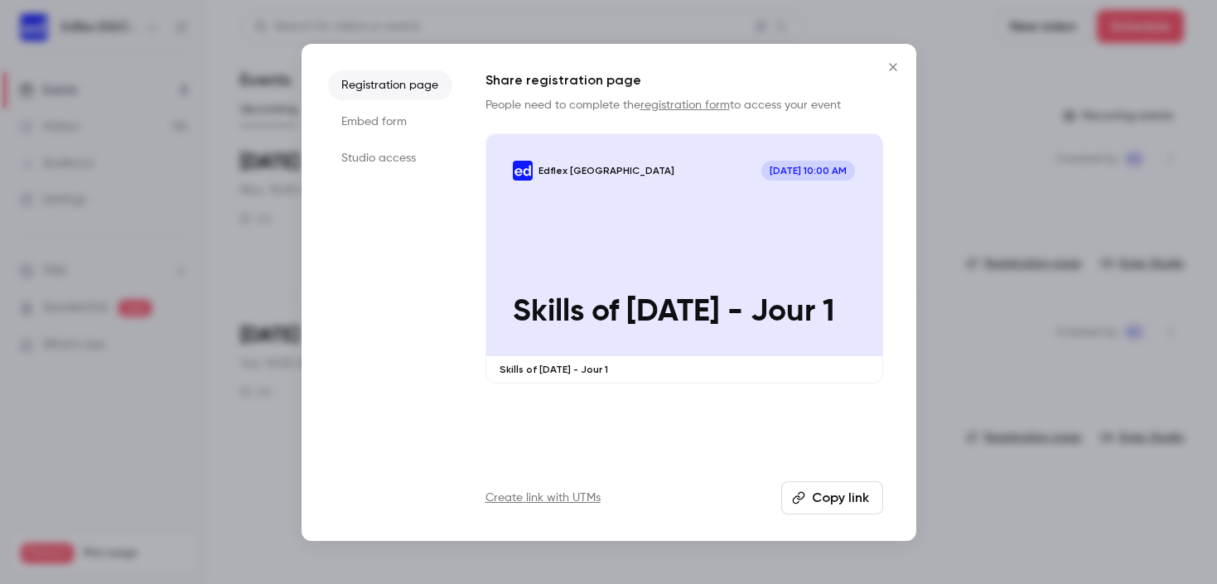
click at [822, 510] on button "Copy link" at bounding box center [832, 497] width 102 height 33
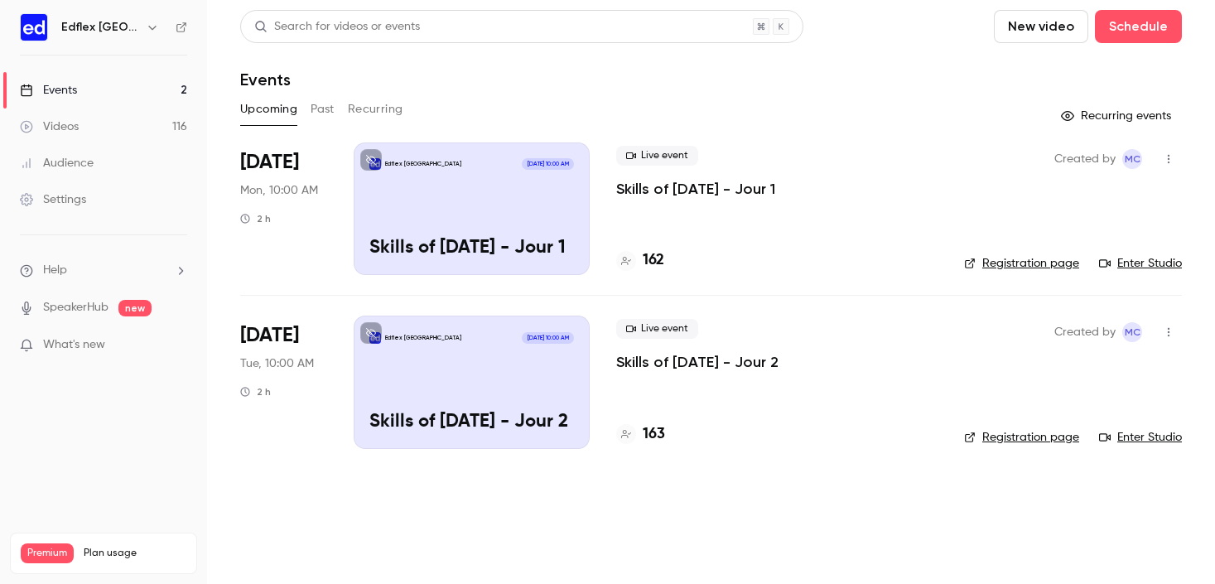
click at [124, 35] on h6 "Edflex [GEOGRAPHIC_DATA]" at bounding box center [100, 27] width 78 height 17
click at [129, 30] on h6 "Edflex [GEOGRAPHIC_DATA]" at bounding box center [100, 27] width 78 height 17
click at [144, 34] on button "button" at bounding box center [153, 27] width 20 height 20
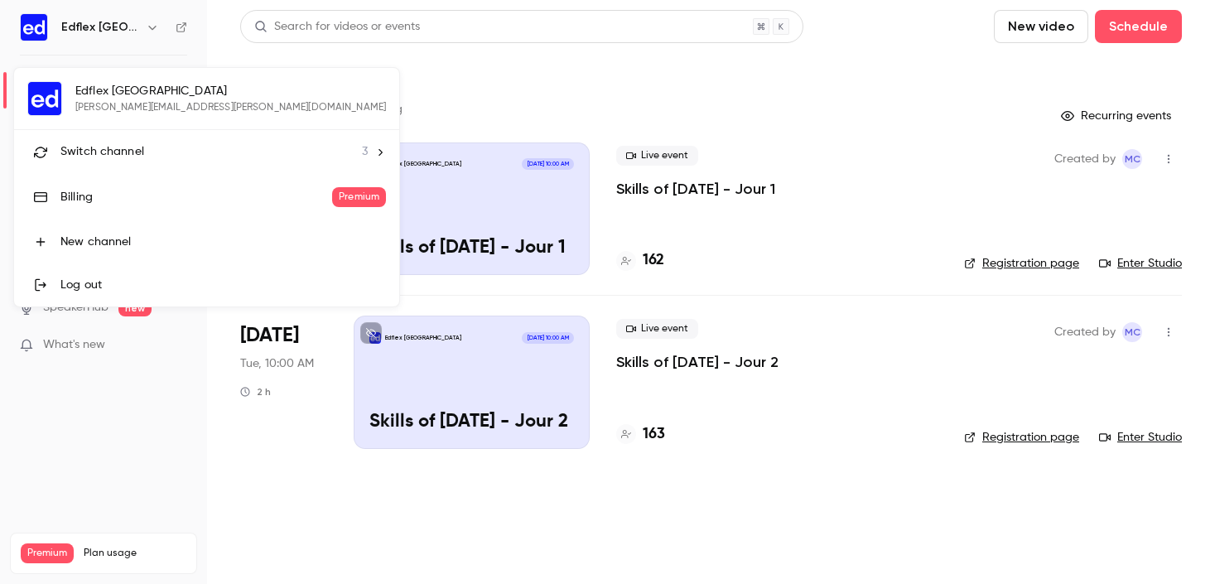
click at [97, 163] on li "Switch channel 3" at bounding box center [206, 152] width 385 height 44
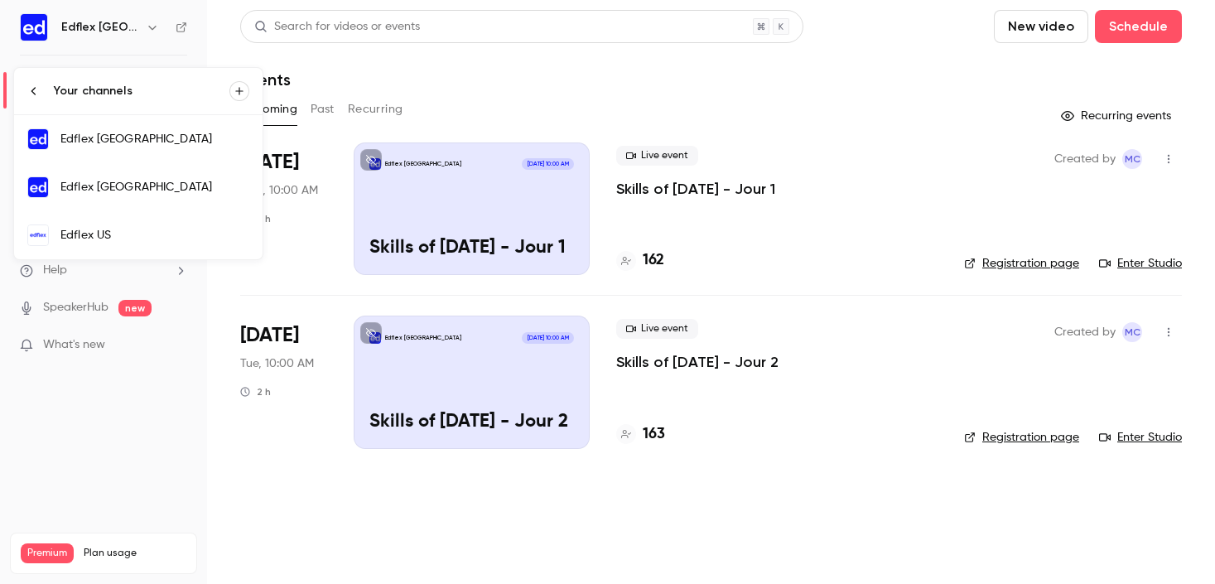
click at [109, 183] on div "Edflex [GEOGRAPHIC_DATA]" at bounding box center [154, 187] width 189 height 17
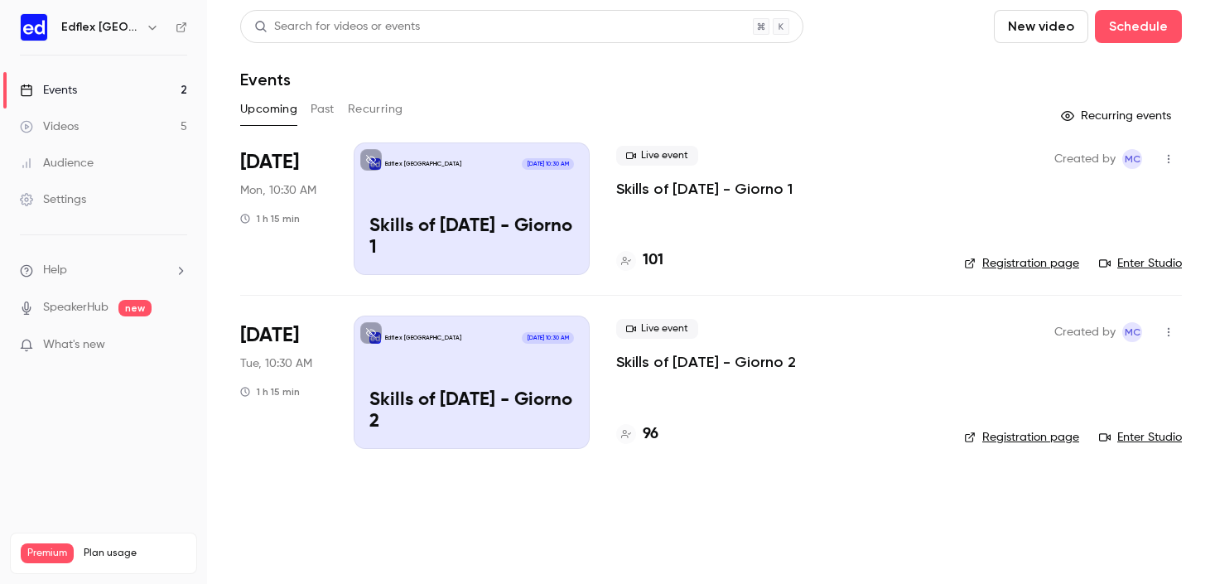
click at [1171, 162] on icon "button" at bounding box center [1168, 159] width 13 height 12
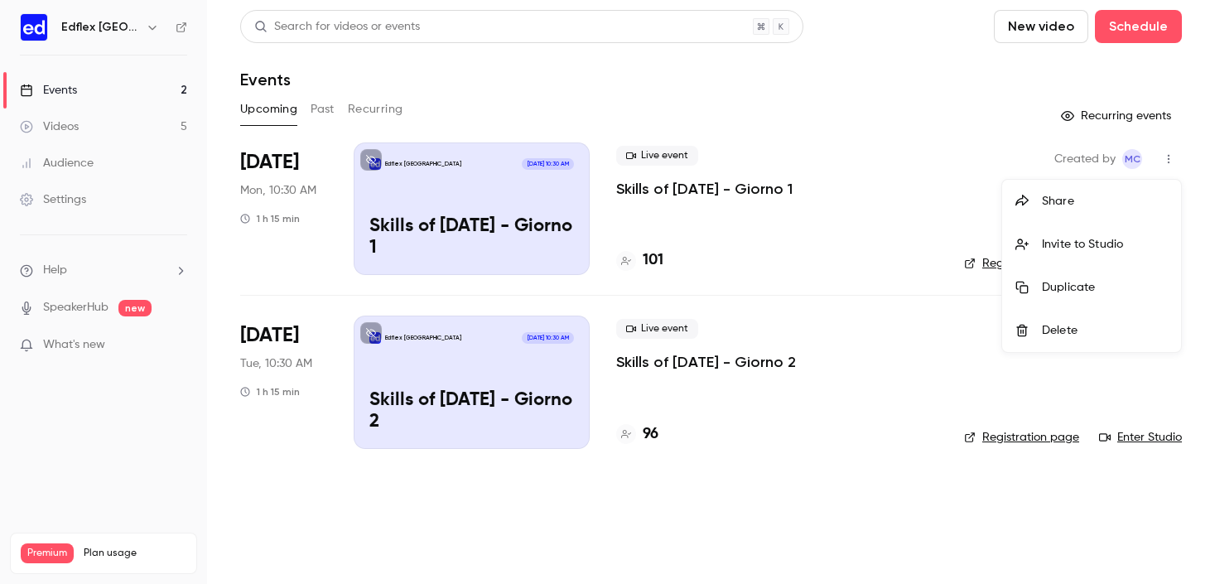
click at [1063, 204] on div "Share" at bounding box center [1105, 201] width 126 height 17
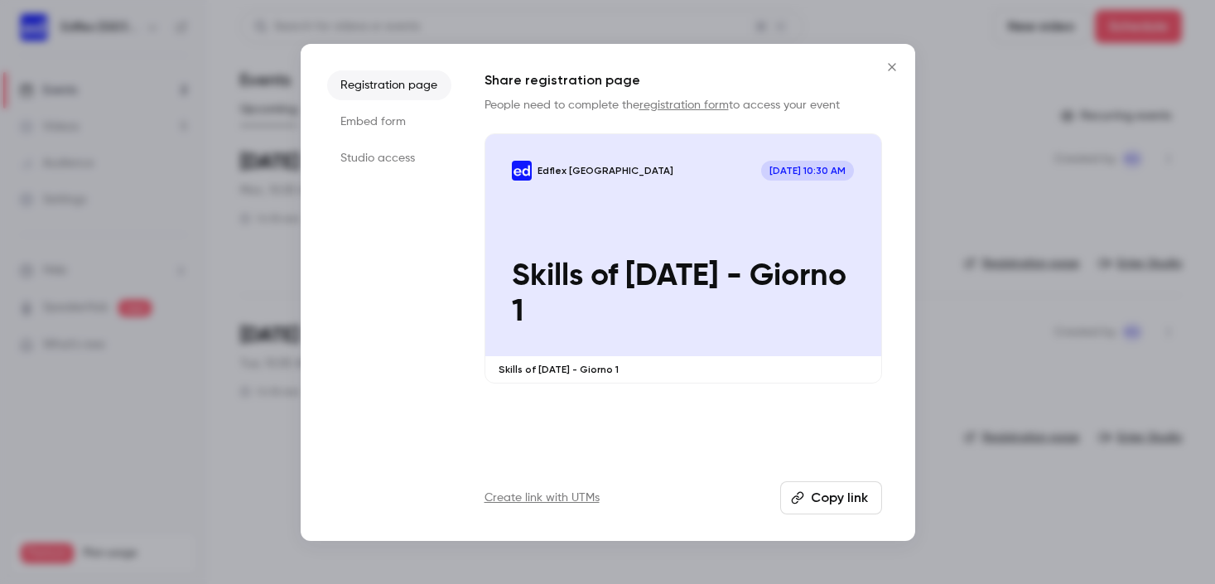
click at [831, 508] on button "Copy link" at bounding box center [831, 497] width 102 height 33
click at [894, 66] on icon "Close" at bounding box center [892, 66] width 20 height 13
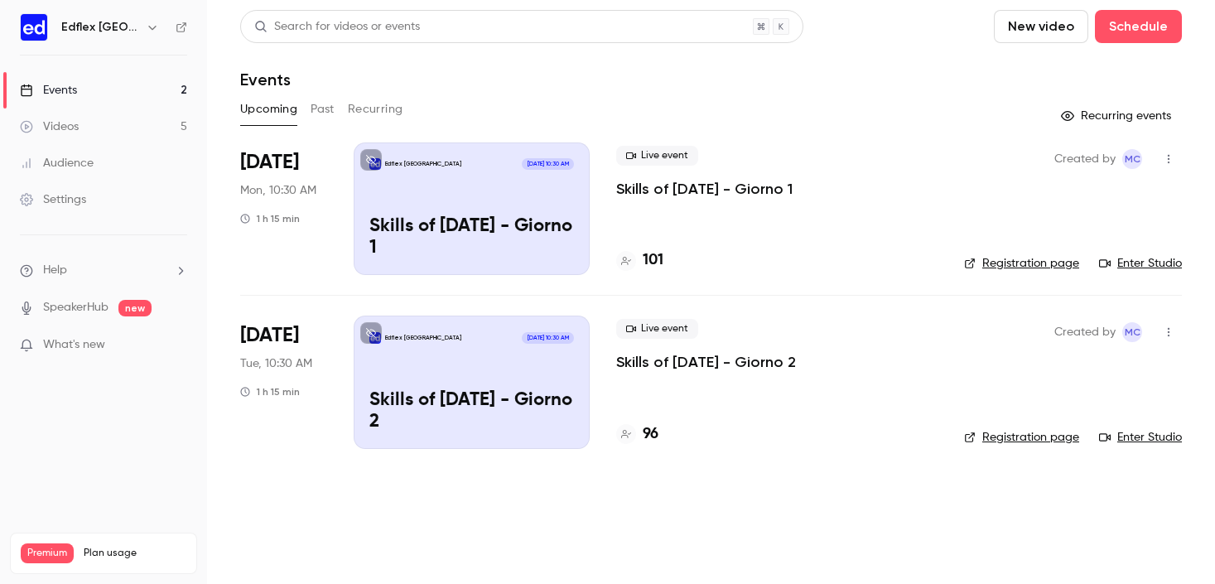
click at [146, 30] on icon "button" at bounding box center [152, 27] width 13 height 13
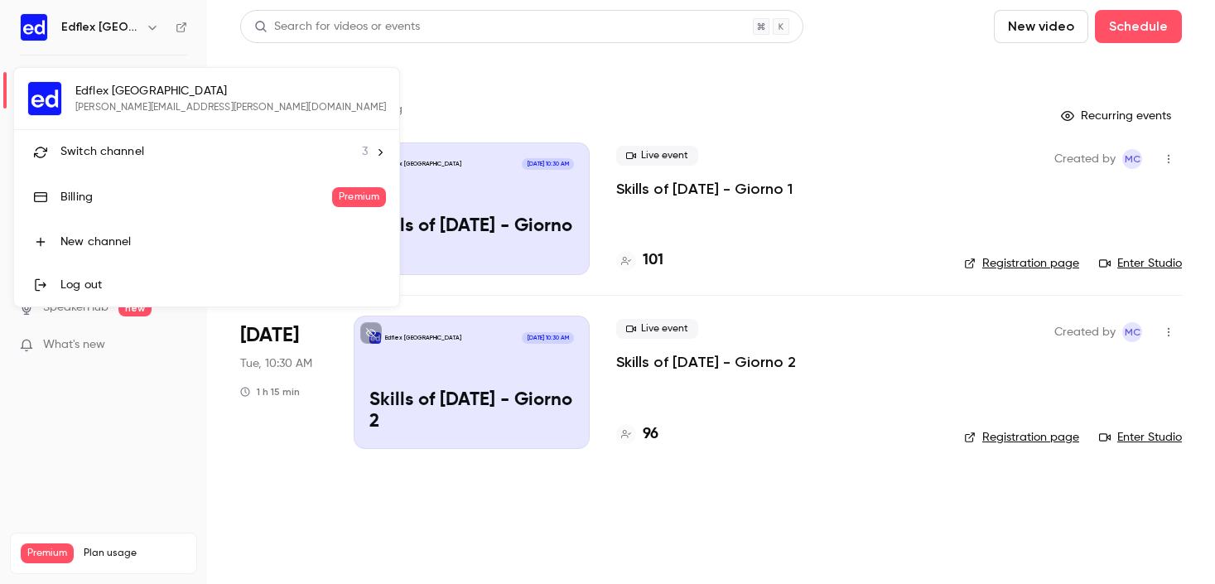
click at [120, 170] on li "Switch channel 3" at bounding box center [206, 152] width 385 height 44
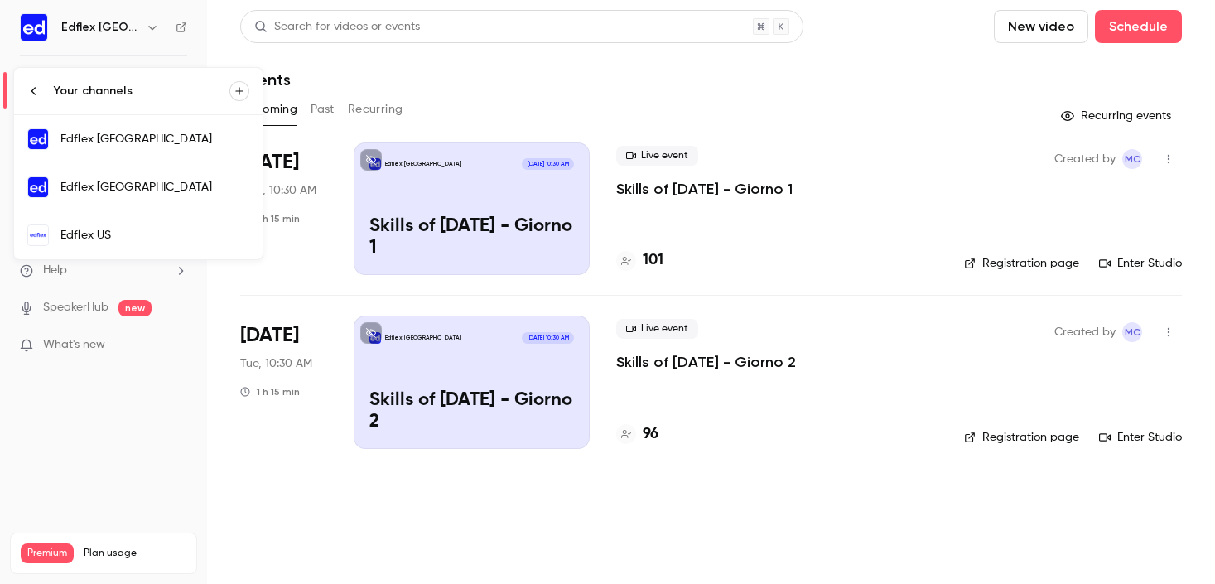
click at [118, 239] on div "Edflex US" at bounding box center [154, 235] width 189 height 17
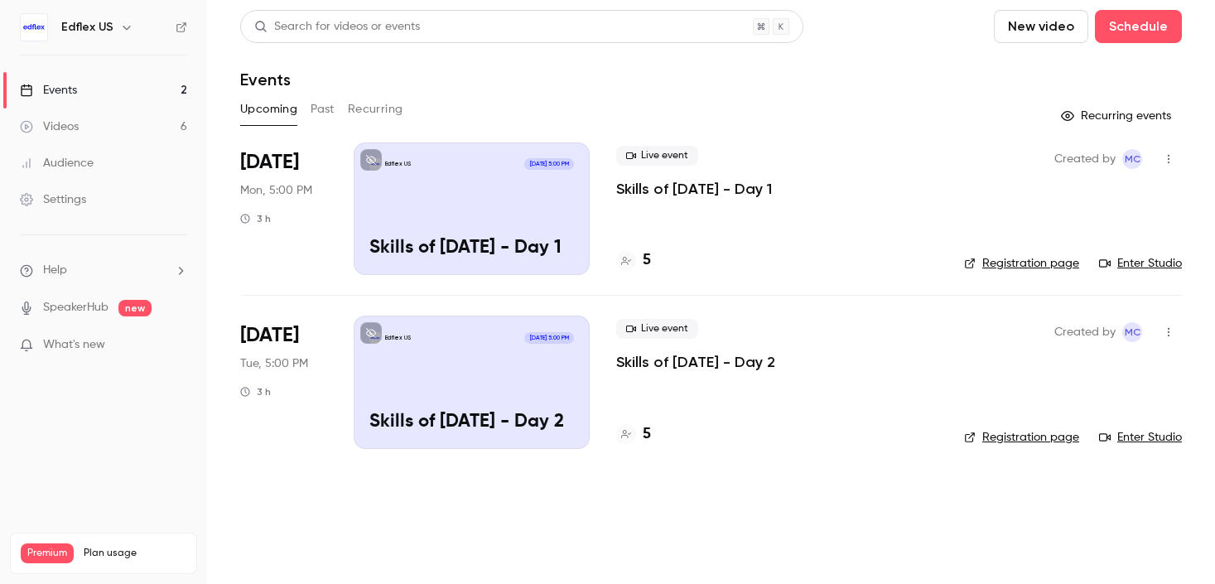
click at [1165, 167] on button "button" at bounding box center [1169, 159] width 27 height 27
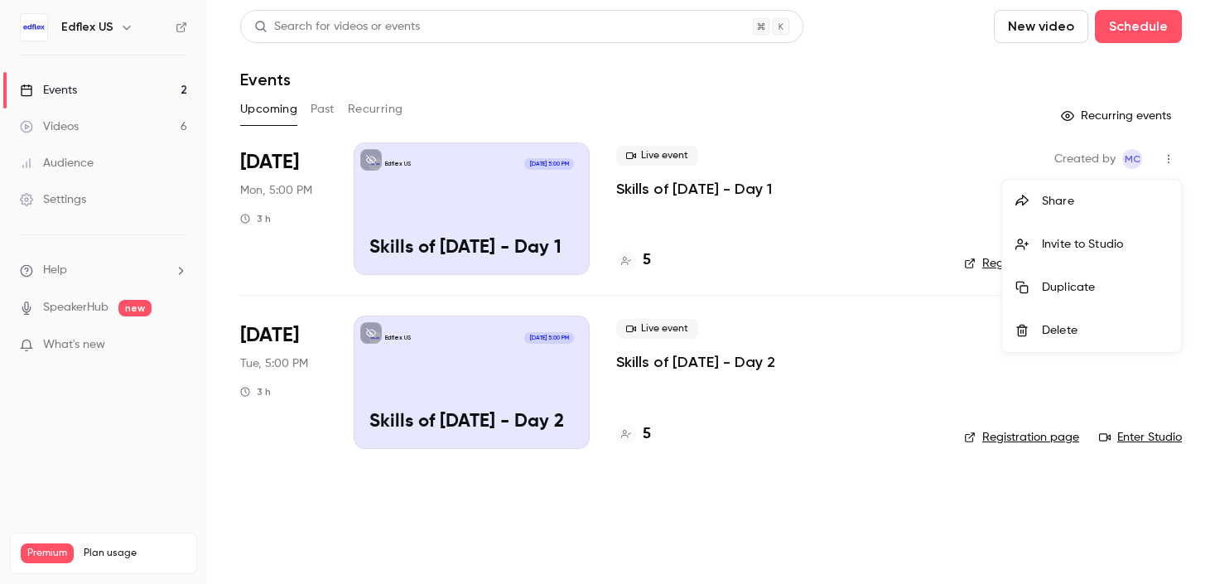
click at [1071, 208] on div "Share" at bounding box center [1105, 201] width 126 height 17
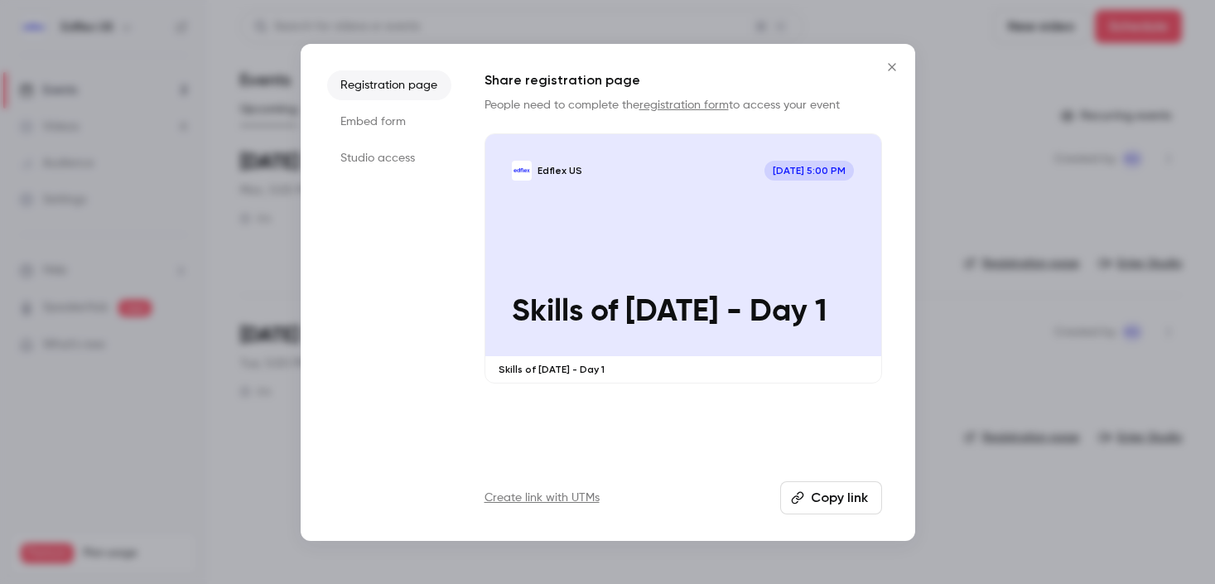
click at [799, 501] on icon "button" at bounding box center [797, 497] width 13 height 13
click at [898, 63] on icon "Close" at bounding box center [892, 66] width 20 height 13
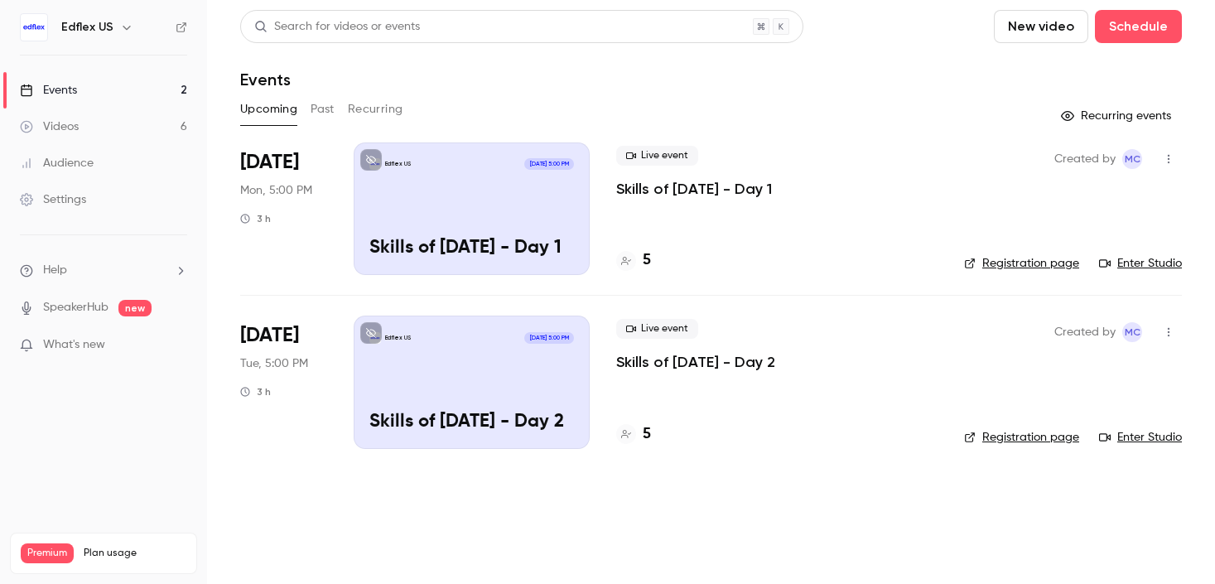
click at [104, 20] on h6 "Edflex US" at bounding box center [87, 27] width 52 height 17
click at [125, 28] on icon "button" at bounding box center [126, 28] width 7 height 4
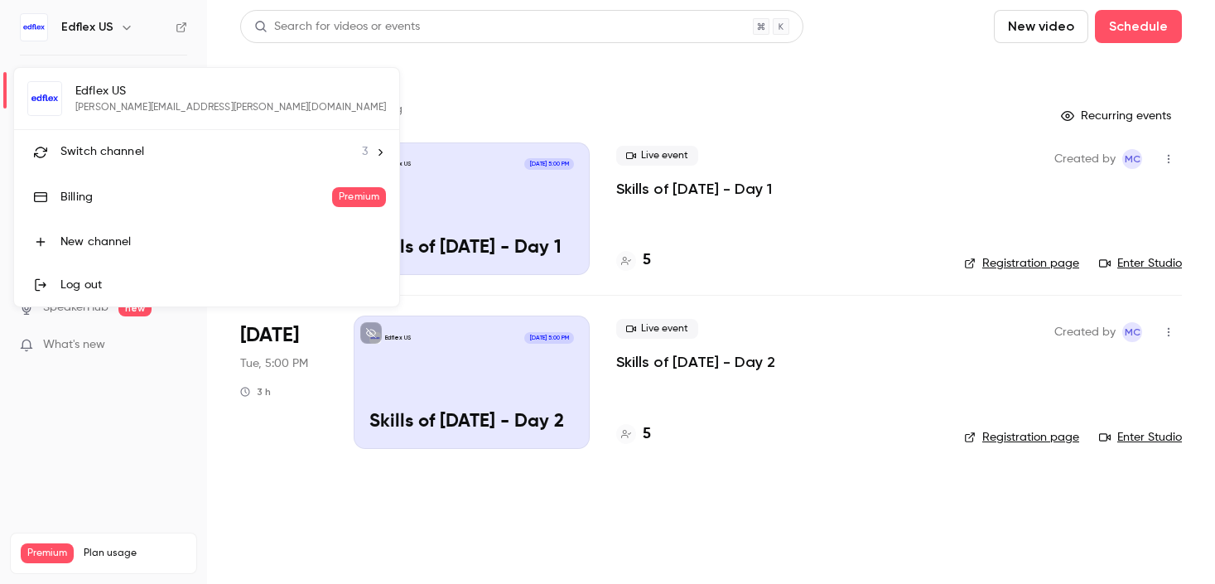
click at [98, 157] on span "Switch channel" at bounding box center [102, 151] width 84 height 17
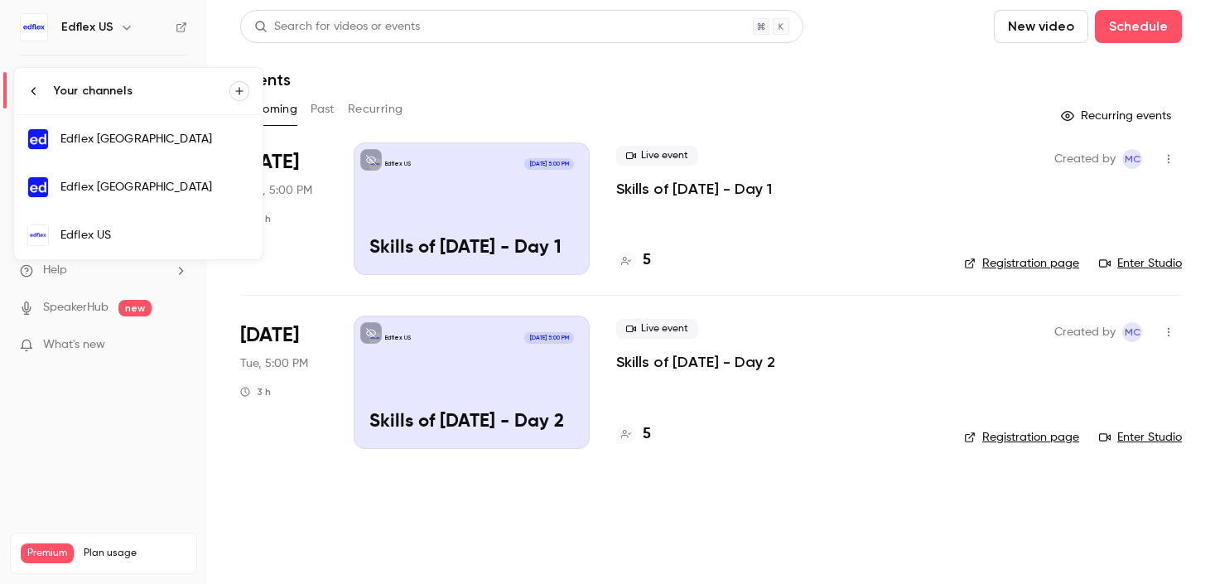
drag, startPoint x: 123, startPoint y: 196, endPoint x: 254, endPoint y: 200, distance: 130.1
click at [123, 196] on link "Edflex [GEOGRAPHIC_DATA]" at bounding box center [138, 187] width 249 height 48
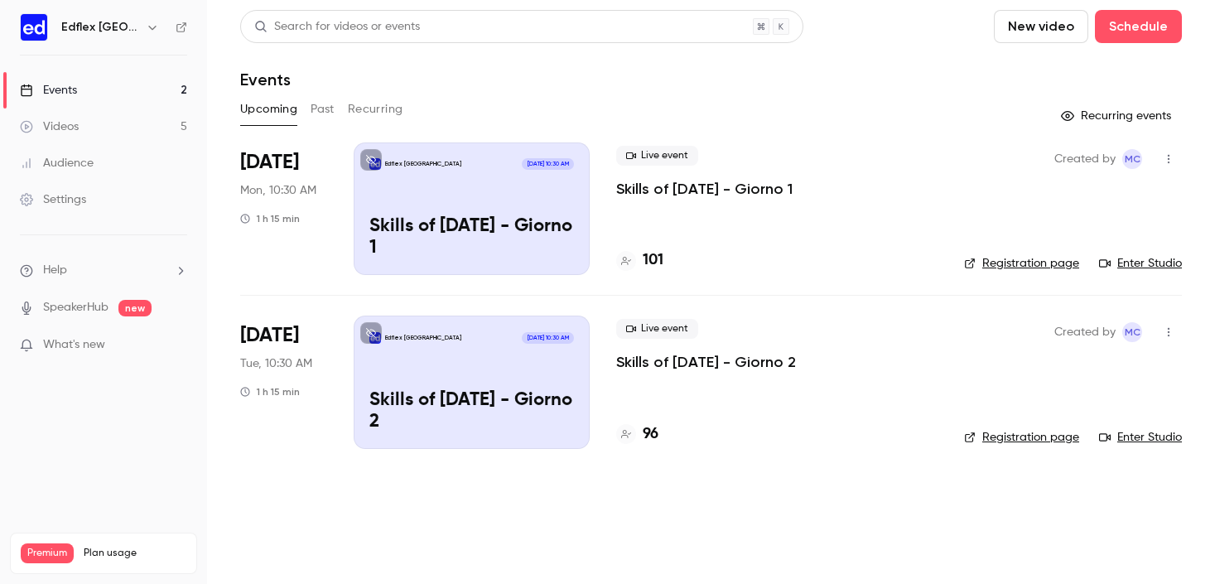
click at [1161, 152] on button "button" at bounding box center [1169, 159] width 27 height 27
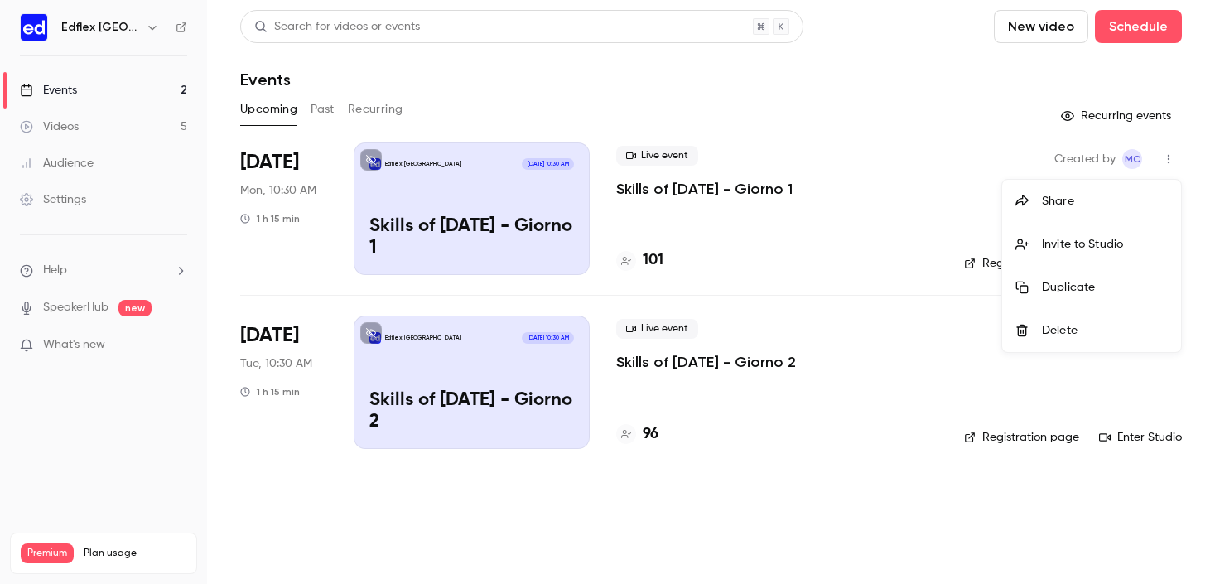
click at [1053, 205] on div "Share" at bounding box center [1105, 201] width 126 height 17
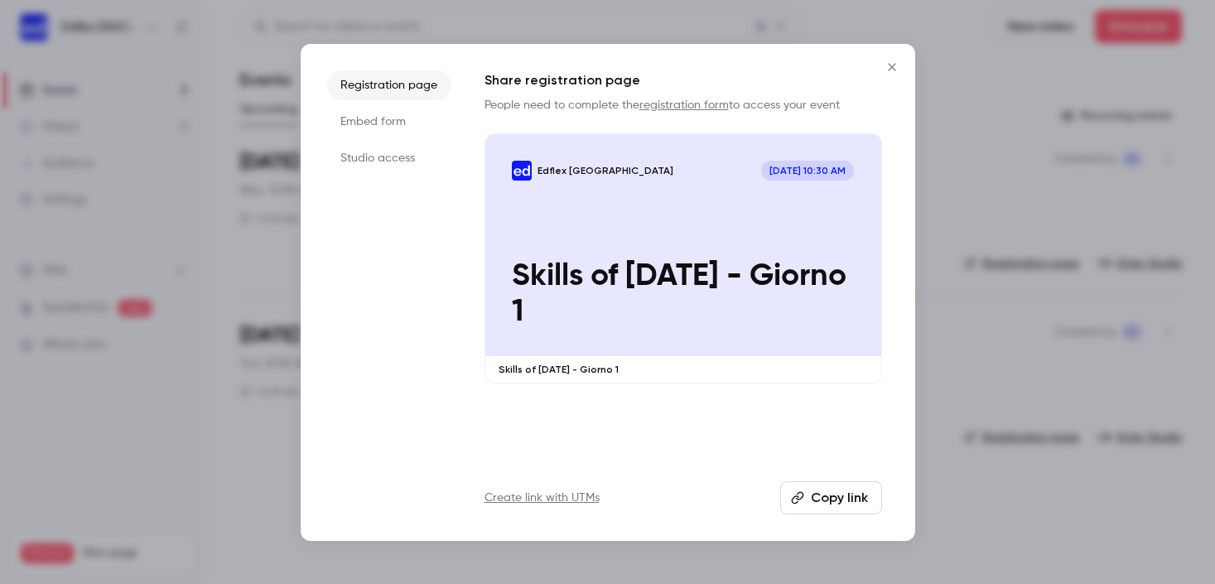
click at [805, 499] on button "Copy link" at bounding box center [831, 497] width 102 height 33
click at [900, 60] on icon "Close" at bounding box center [892, 66] width 20 height 13
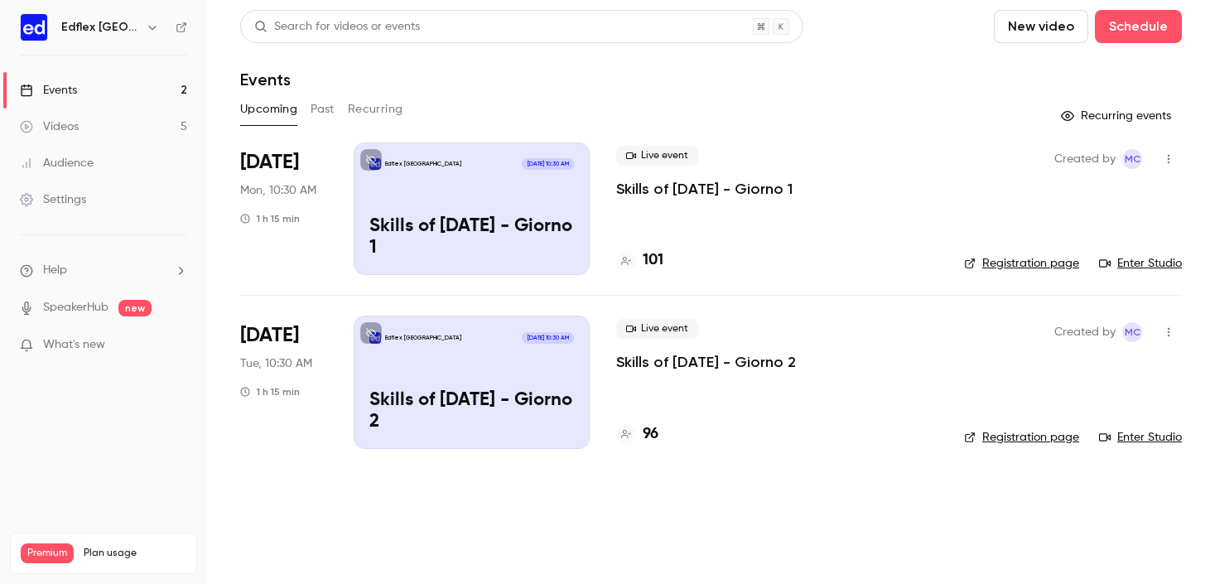
drag, startPoint x: 59, startPoint y: 22, endPoint x: 69, endPoint y: 25, distance: 10.5
click at [60, 22] on div "Edflex [GEOGRAPHIC_DATA]" at bounding box center [103, 27] width 167 height 28
click at [113, 31] on h6 "Edflex [GEOGRAPHIC_DATA]" at bounding box center [100, 27] width 78 height 17
click at [146, 31] on icon "button" at bounding box center [152, 27] width 13 height 13
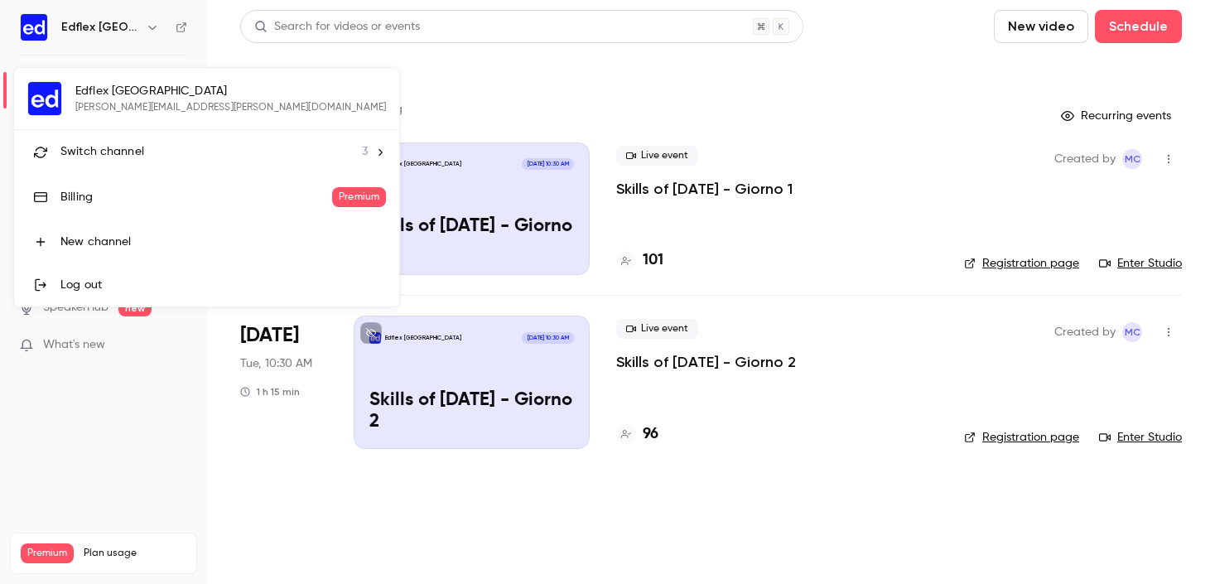
click at [123, 155] on span "Switch channel" at bounding box center [102, 151] width 84 height 17
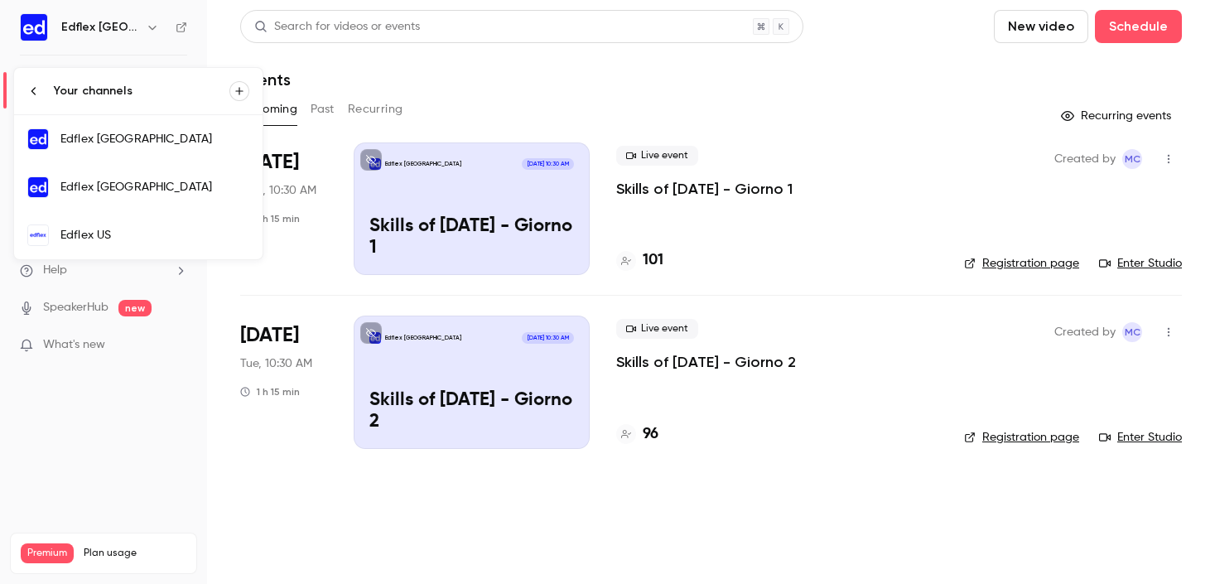
click at [122, 228] on div "Edflex US" at bounding box center [154, 235] width 189 height 17
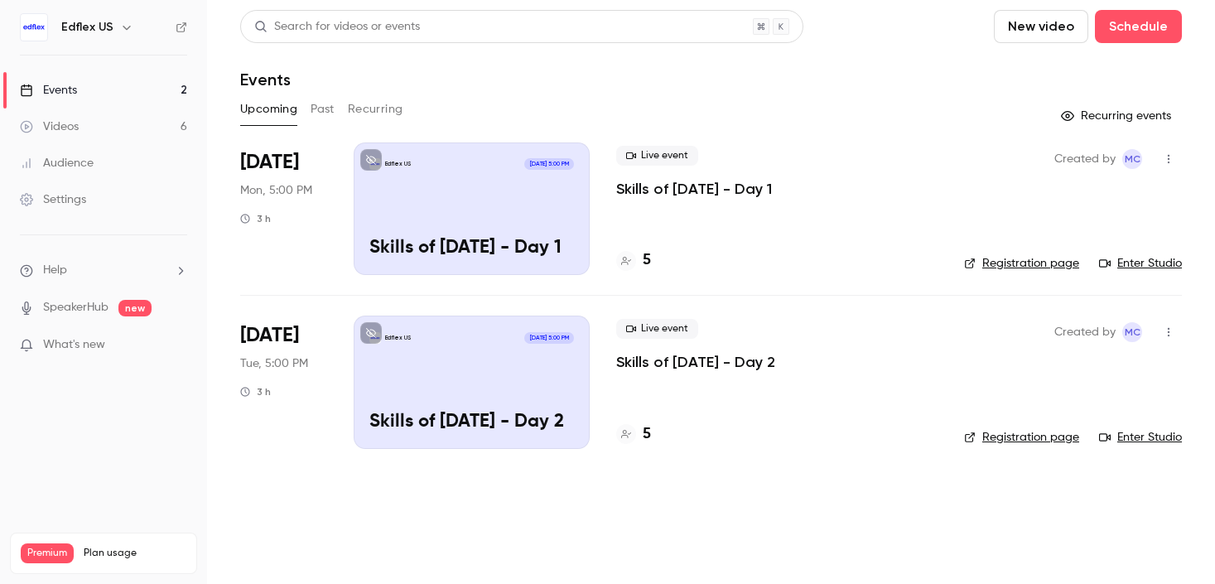
click at [1162, 159] on icon "button" at bounding box center [1168, 159] width 13 height 12
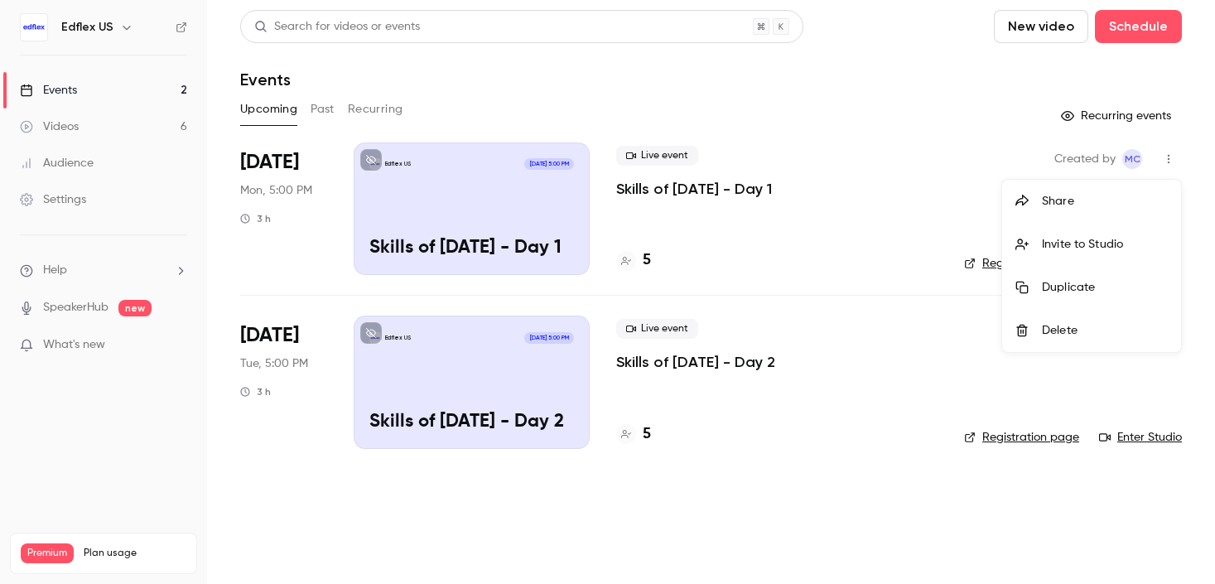
click at [1062, 195] on div "Share" at bounding box center [1105, 201] width 126 height 17
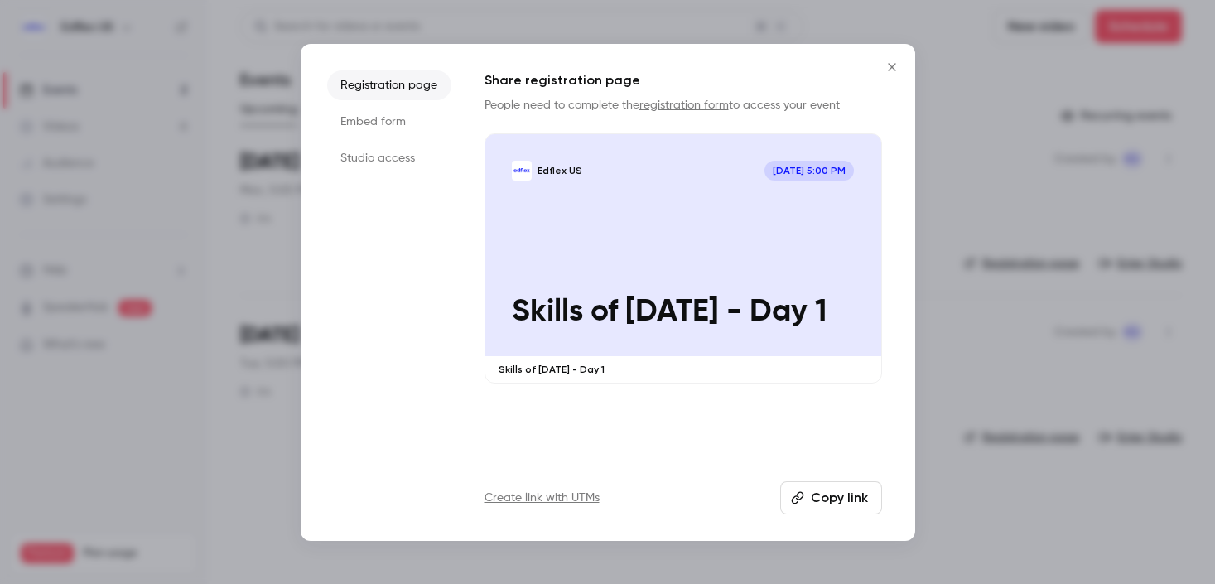
click at [819, 510] on button "Copy link" at bounding box center [831, 497] width 102 height 33
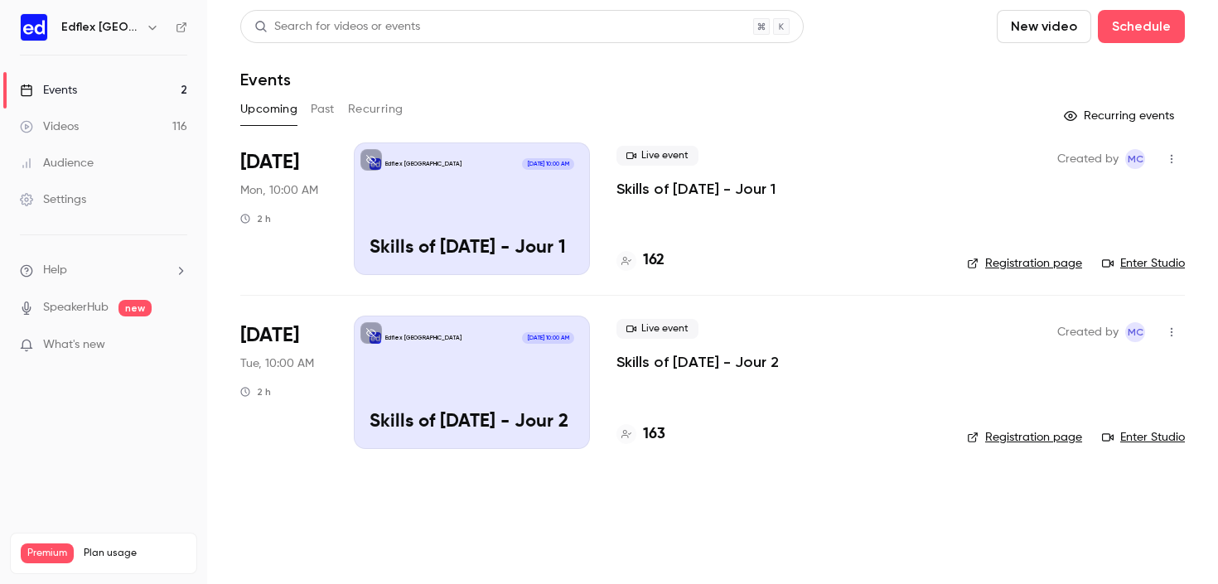
click at [1176, 157] on icon "button" at bounding box center [1171, 159] width 13 height 12
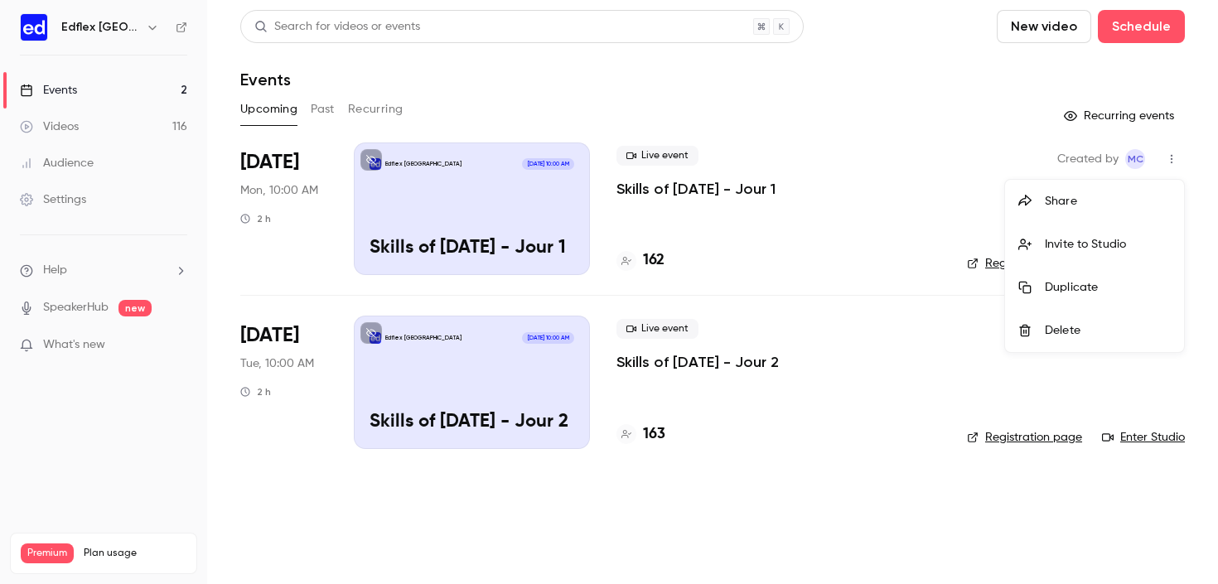
click at [1075, 211] on li "Share" at bounding box center [1094, 201] width 179 height 43
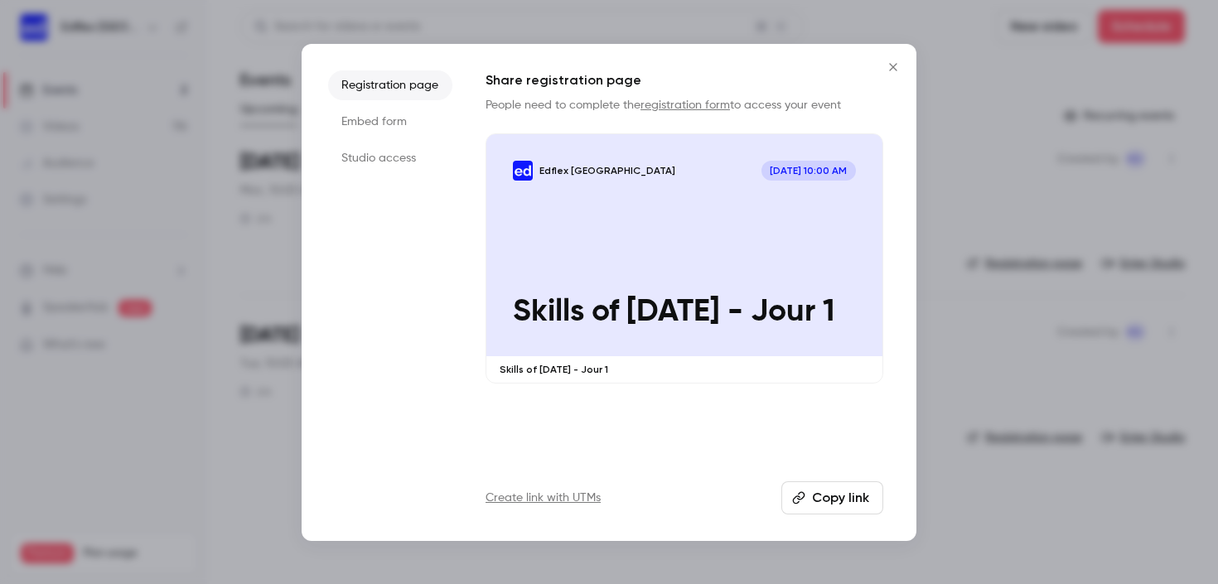
click at [829, 500] on button "Copy link" at bounding box center [832, 497] width 102 height 33
click at [833, 490] on button "Copy link" at bounding box center [832, 497] width 102 height 33
click at [888, 65] on icon "Close" at bounding box center [893, 66] width 20 height 13
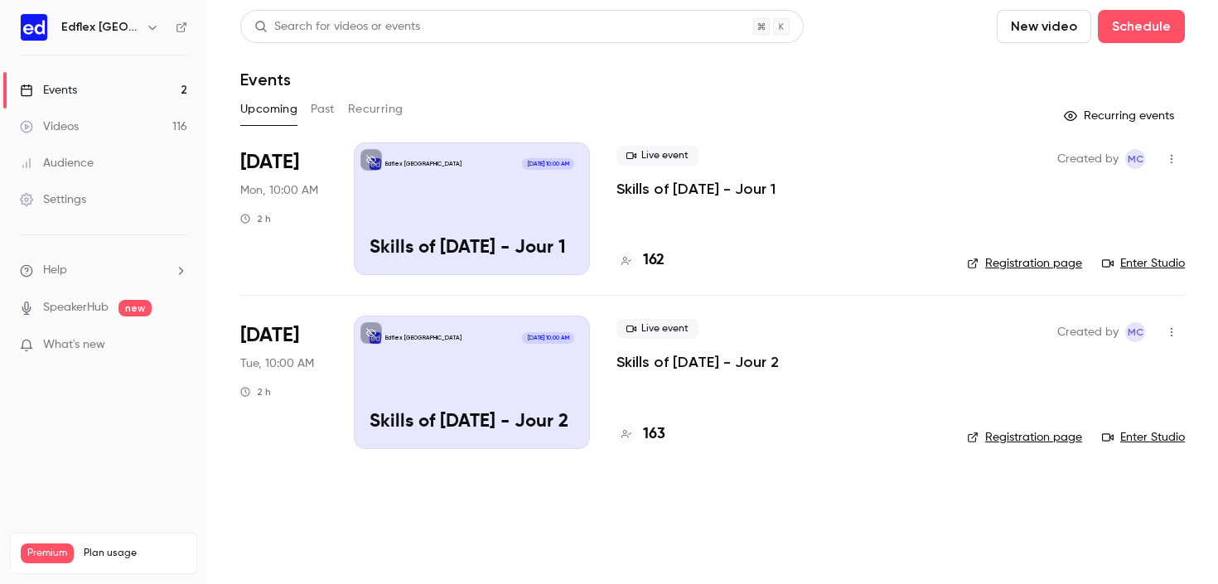
click at [1172, 337] on icon "button" at bounding box center [1171, 332] width 13 height 12
click at [1040, 370] on div at bounding box center [1031, 374] width 27 height 13
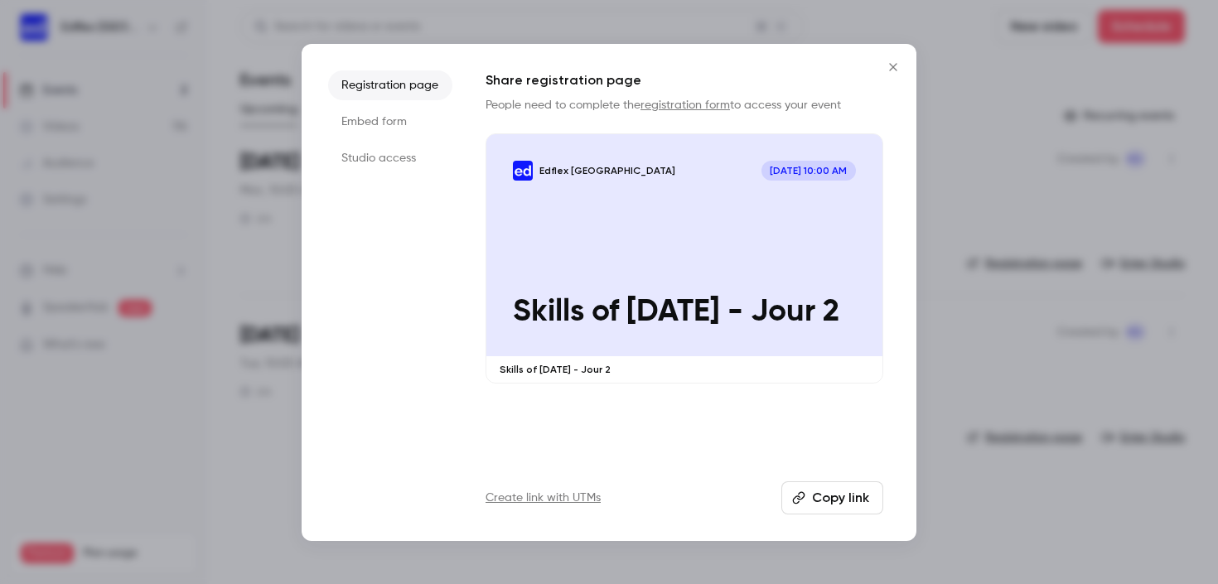
click at [821, 509] on button "Copy link" at bounding box center [832, 497] width 102 height 33
drag, startPoint x: 894, startPoint y: 65, endPoint x: 834, endPoint y: 65, distance: 59.7
click at [894, 65] on icon "Close" at bounding box center [892, 66] width 7 height 7
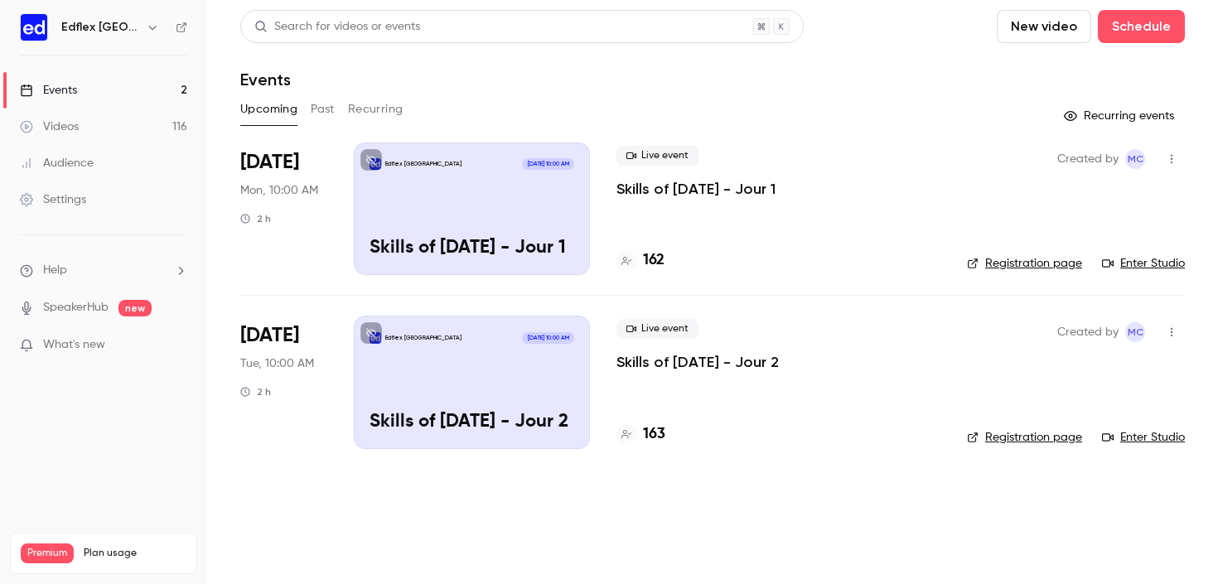
click at [146, 25] on icon "button" at bounding box center [152, 27] width 13 height 13
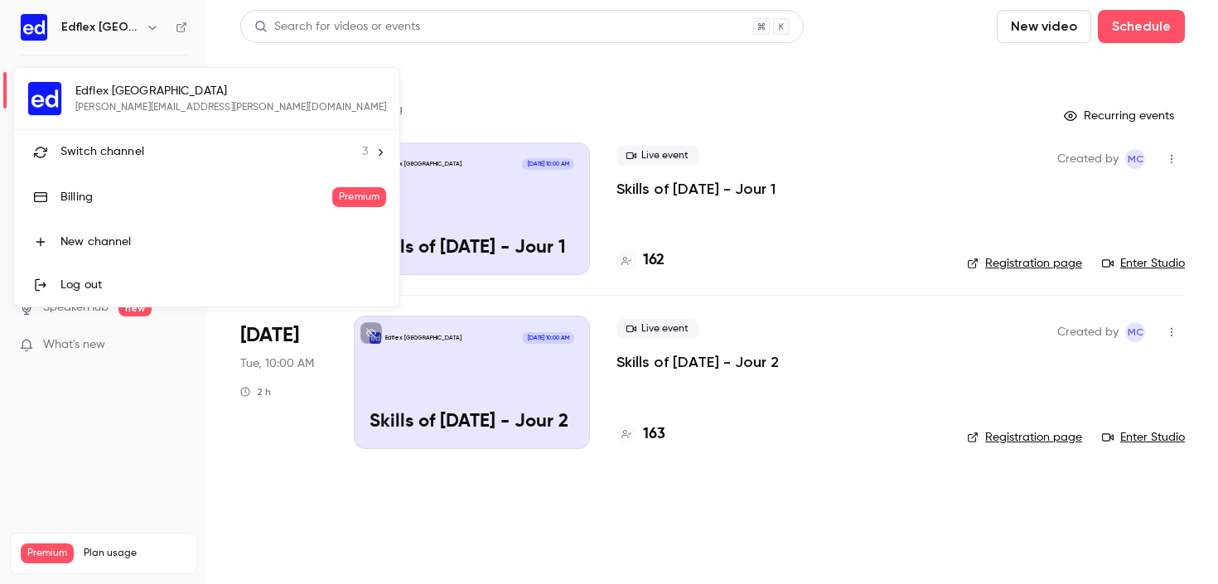
click at [80, 146] on span "Switch channel" at bounding box center [102, 151] width 84 height 17
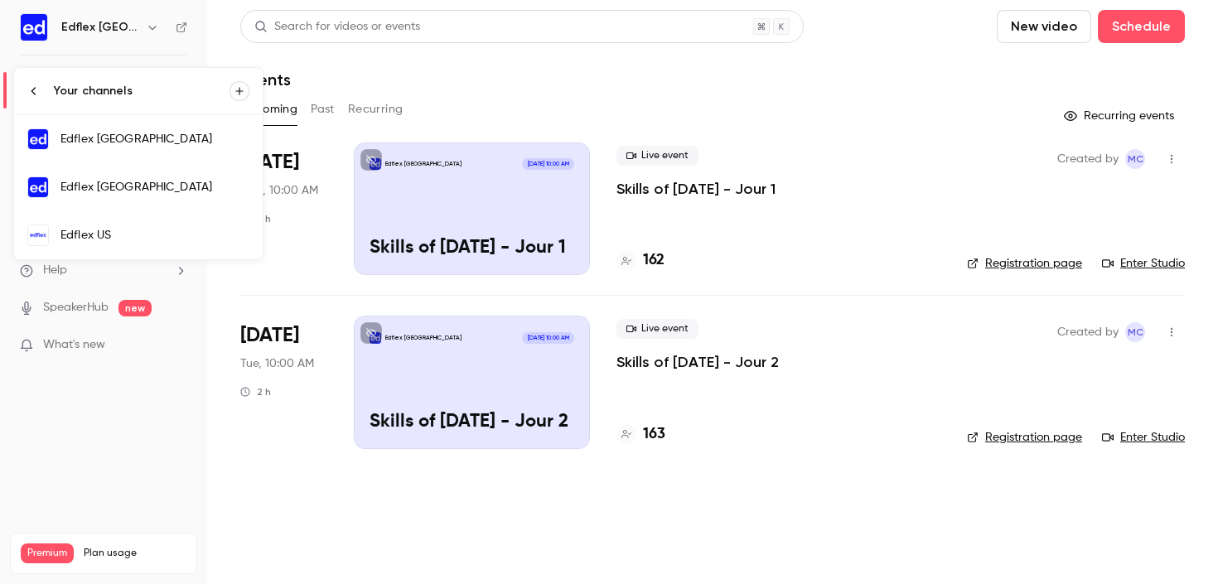
click at [107, 203] on link "Edflex [GEOGRAPHIC_DATA]" at bounding box center [138, 187] width 249 height 48
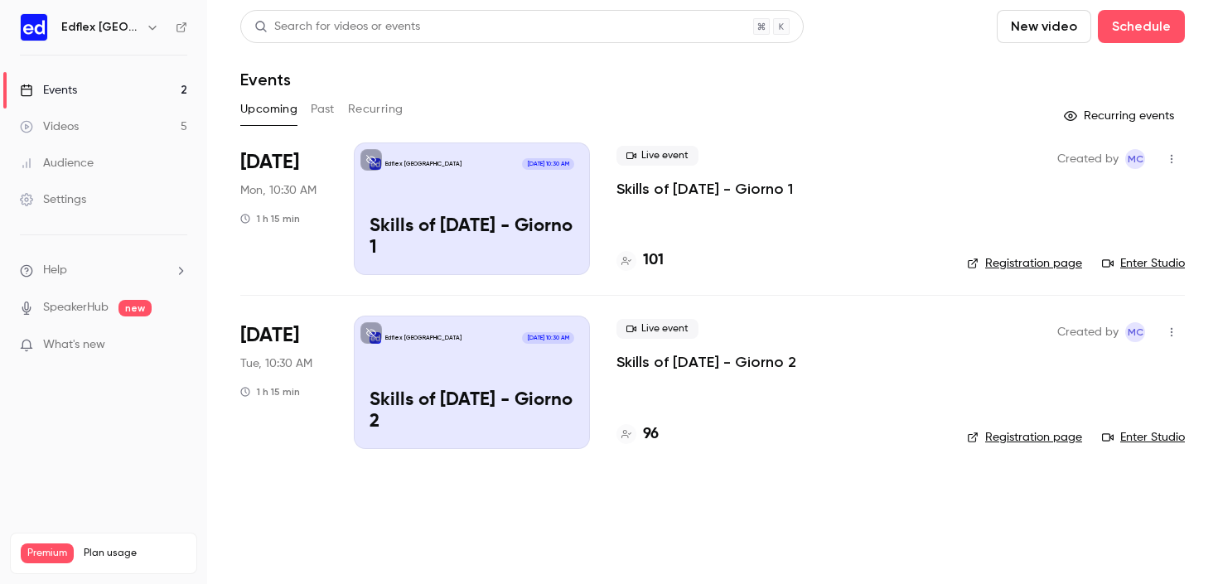
click at [1168, 152] on button "button" at bounding box center [1171, 159] width 27 height 27
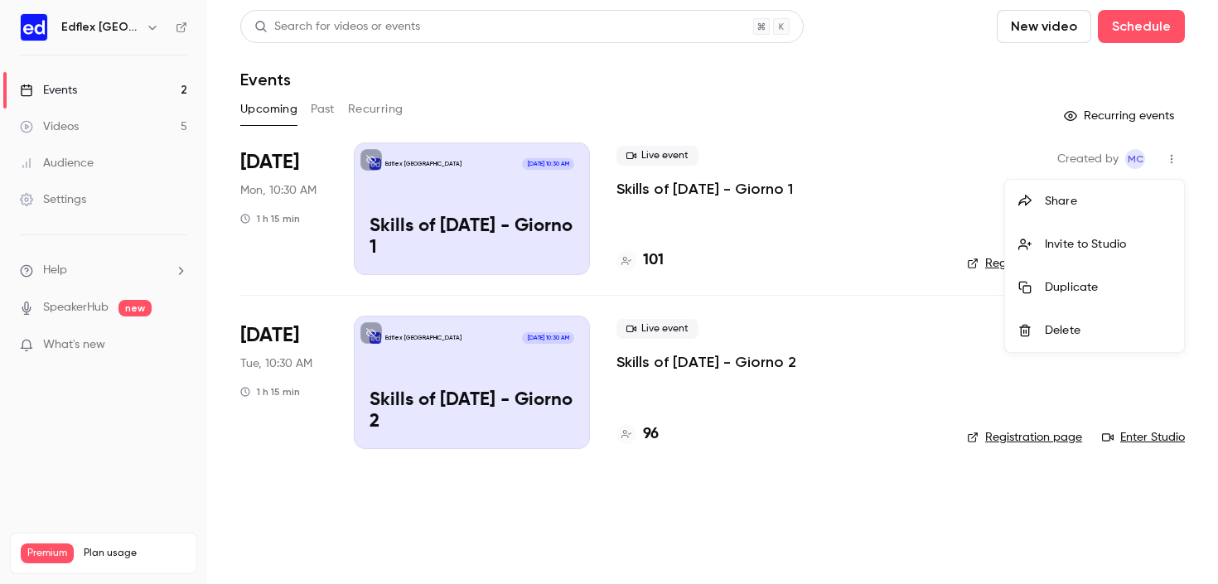
click at [1099, 208] on div "Share" at bounding box center [1108, 201] width 126 height 17
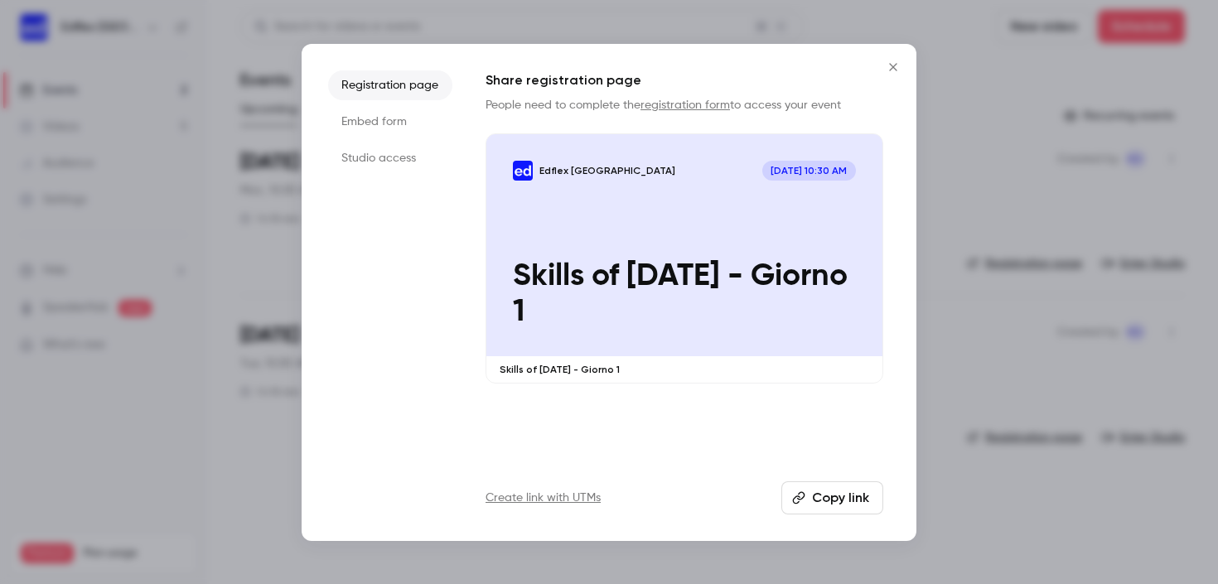
click at [878, 496] on button "Copy link" at bounding box center [832, 497] width 102 height 33
drag, startPoint x: 900, startPoint y: 60, endPoint x: 906, endPoint y: 109, distance: 48.4
click at [899, 60] on icon "Close" at bounding box center [893, 66] width 20 height 13
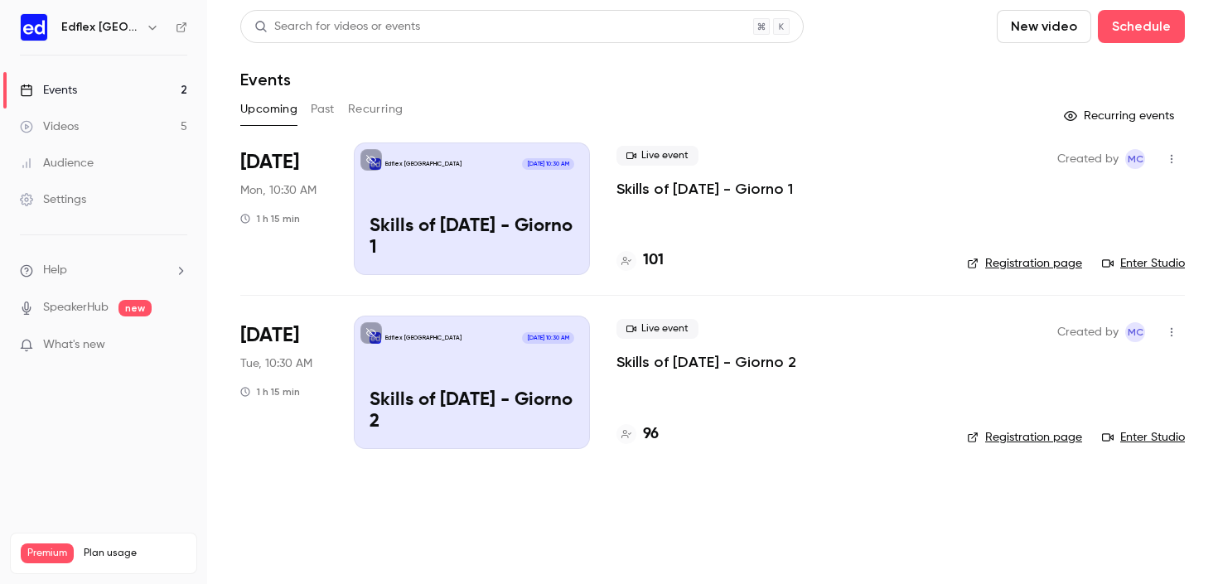
click at [1171, 336] on icon "button" at bounding box center [1172, 332] width 2 height 9
click at [1077, 374] on div "Share" at bounding box center [1108, 374] width 126 height 17
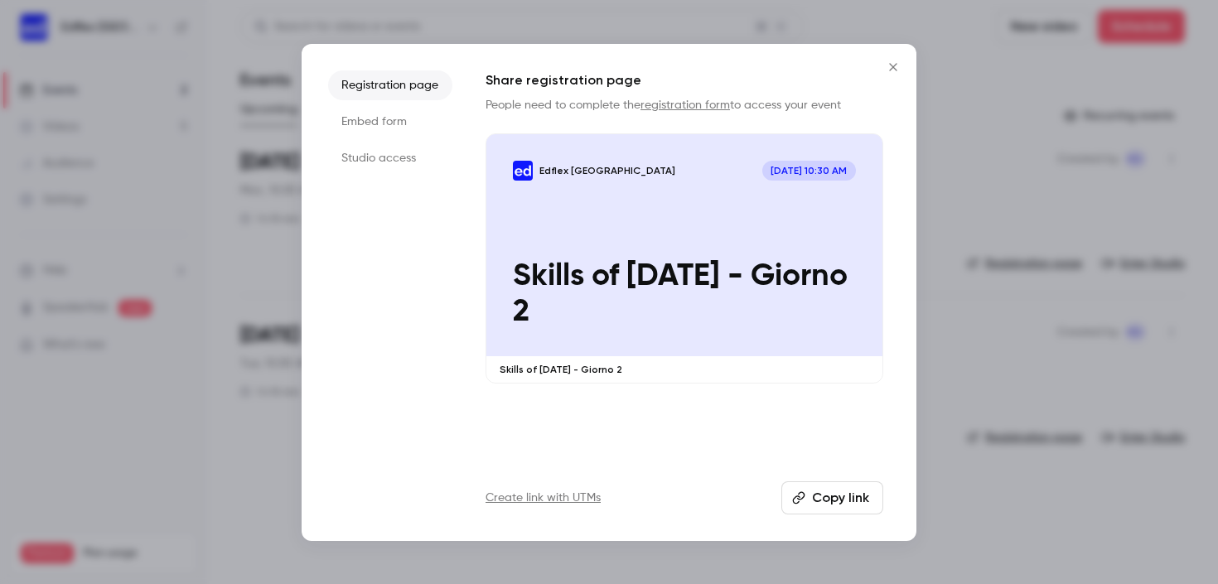
click at [847, 485] on button "Copy link" at bounding box center [832, 497] width 102 height 33
click at [885, 67] on icon "Close" at bounding box center [893, 66] width 20 height 13
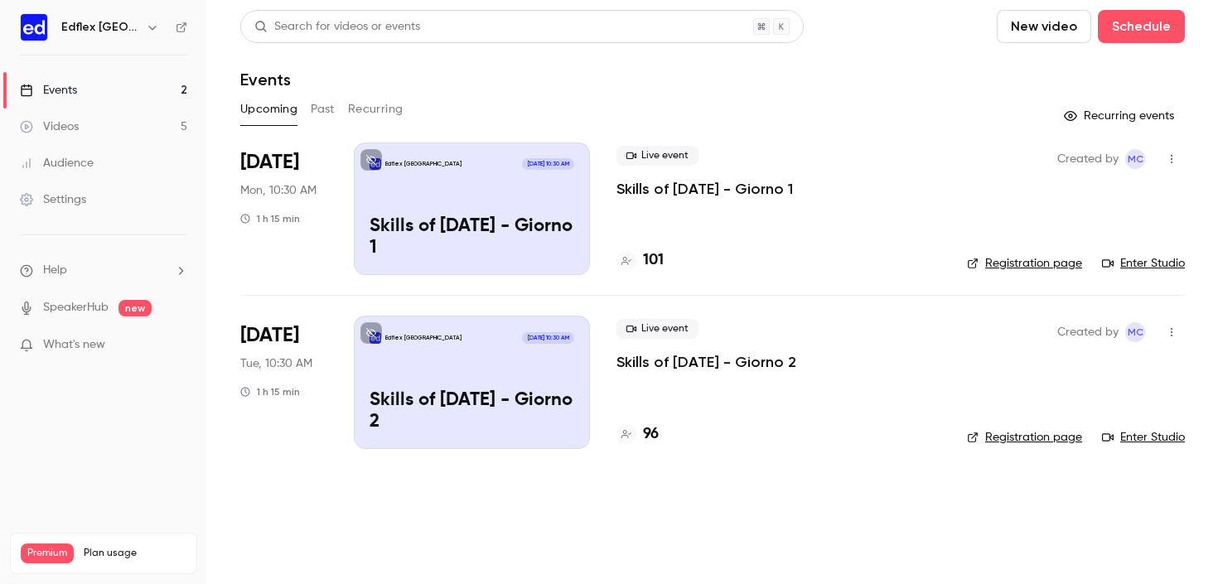
click at [146, 30] on icon "button" at bounding box center [152, 27] width 13 height 13
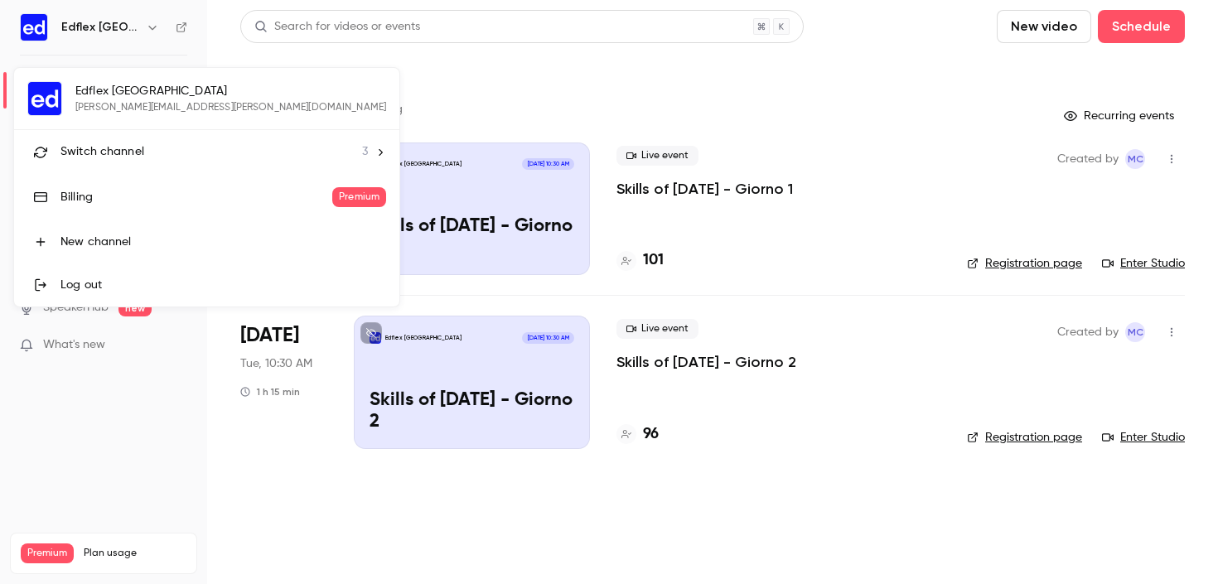
click at [123, 160] on span "Switch channel" at bounding box center [102, 151] width 84 height 17
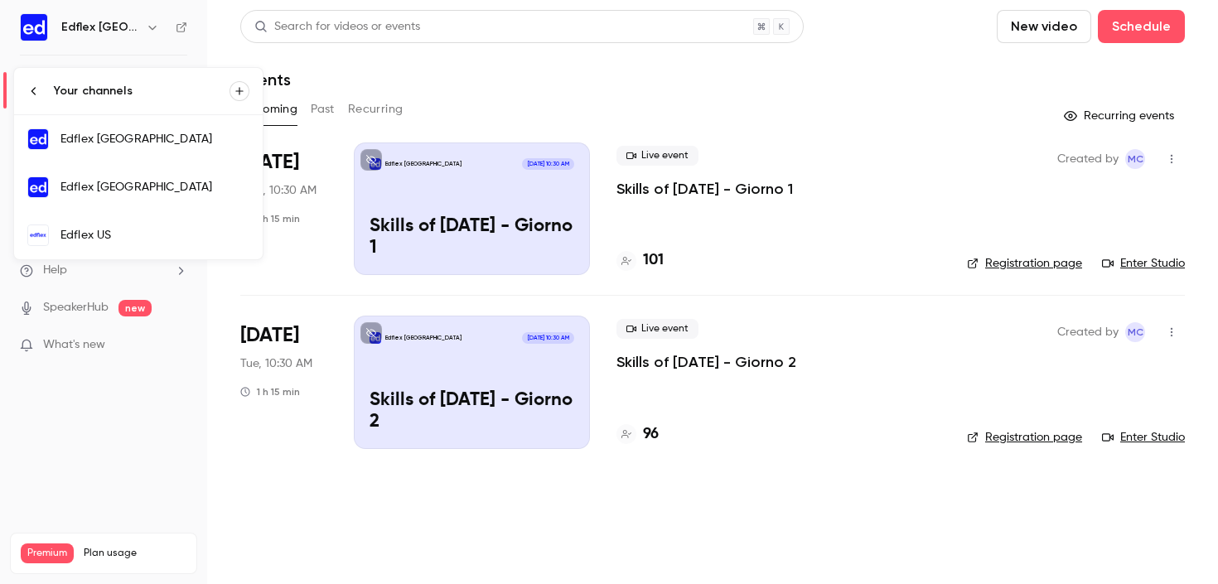
click at [138, 235] on div "Edflex US" at bounding box center [154, 235] width 189 height 17
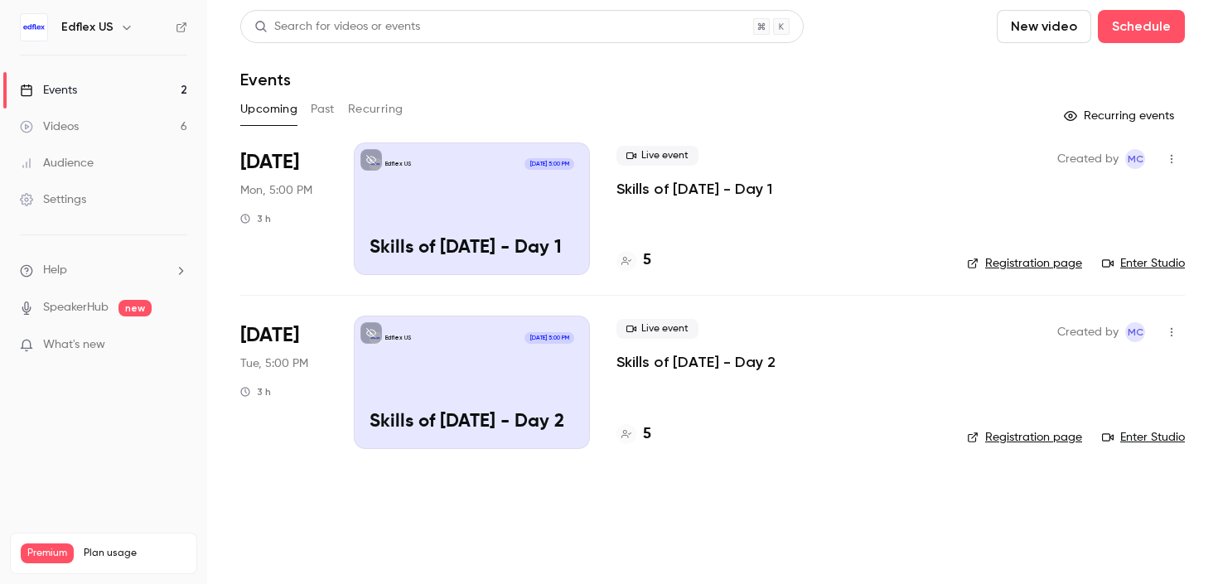
click at [1171, 161] on icon "button" at bounding box center [1171, 159] width 13 height 12
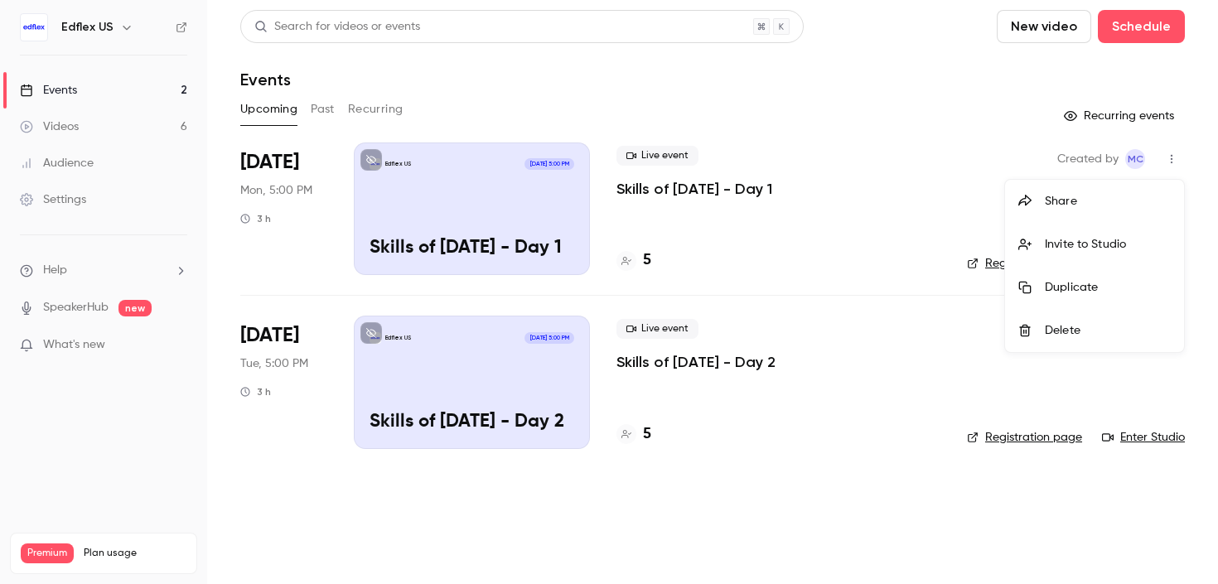
click at [1064, 207] on div "Share" at bounding box center [1108, 201] width 126 height 17
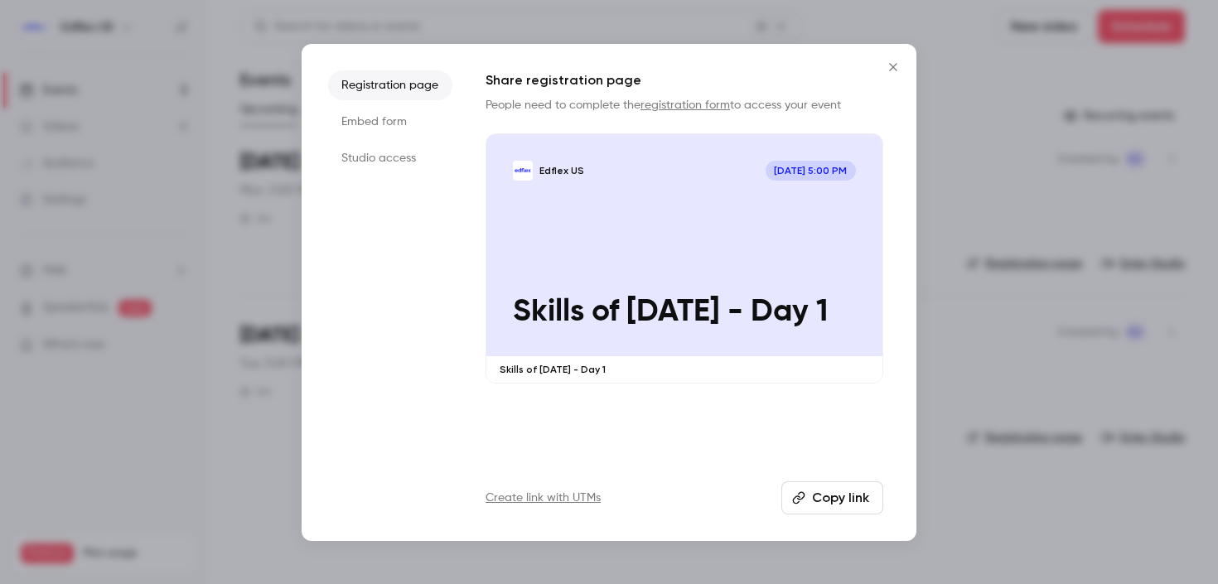
click at [843, 503] on button "Copy link" at bounding box center [832, 497] width 102 height 33
drag, startPoint x: 886, startPoint y: 60, endPoint x: 880, endPoint y: 71, distance: 12.2
click at [886, 60] on icon "Close" at bounding box center [893, 66] width 20 height 13
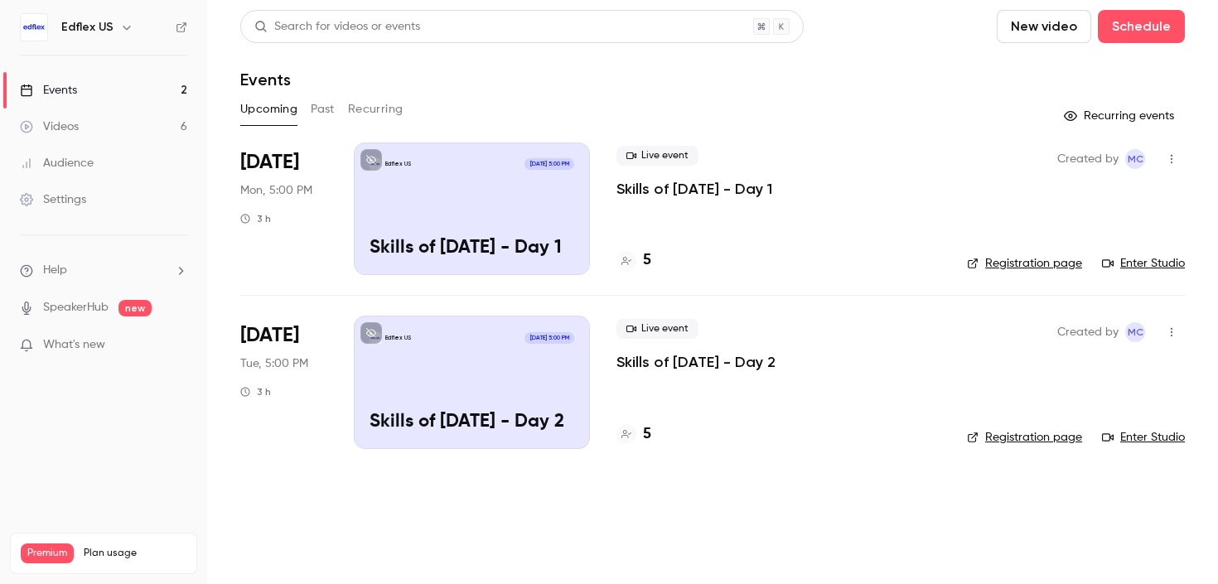
click at [1176, 333] on icon "button" at bounding box center [1171, 332] width 13 height 12
click at [1076, 368] on div "Share" at bounding box center [1108, 374] width 126 height 17
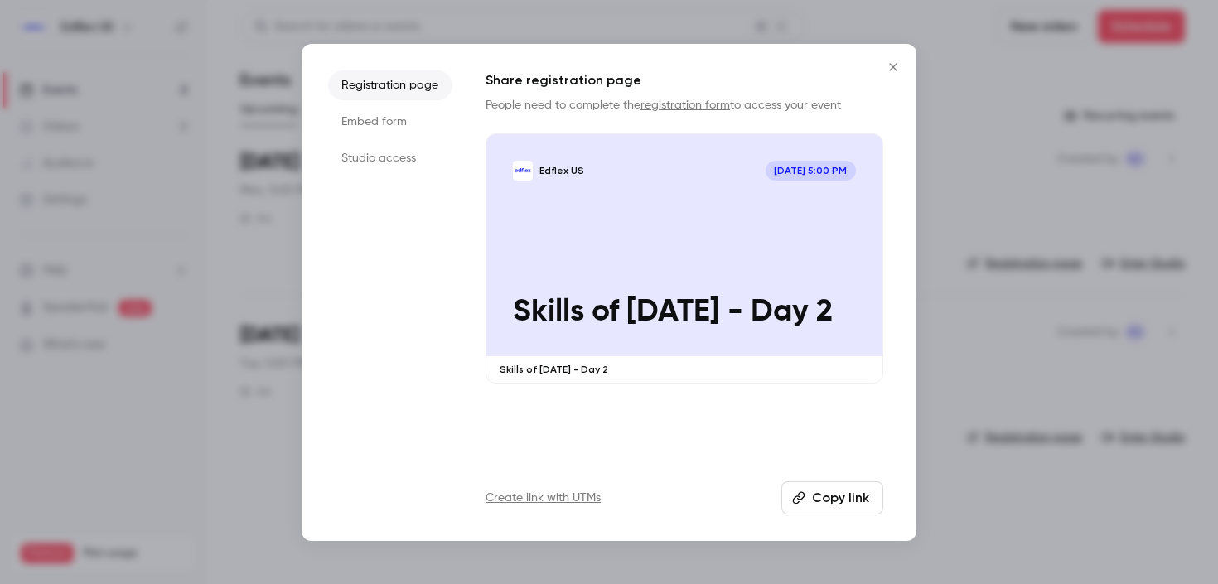
click at [816, 495] on button "Copy link" at bounding box center [832, 497] width 102 height 33
